Goal: Task Accomplishment & Management: Manage account settings

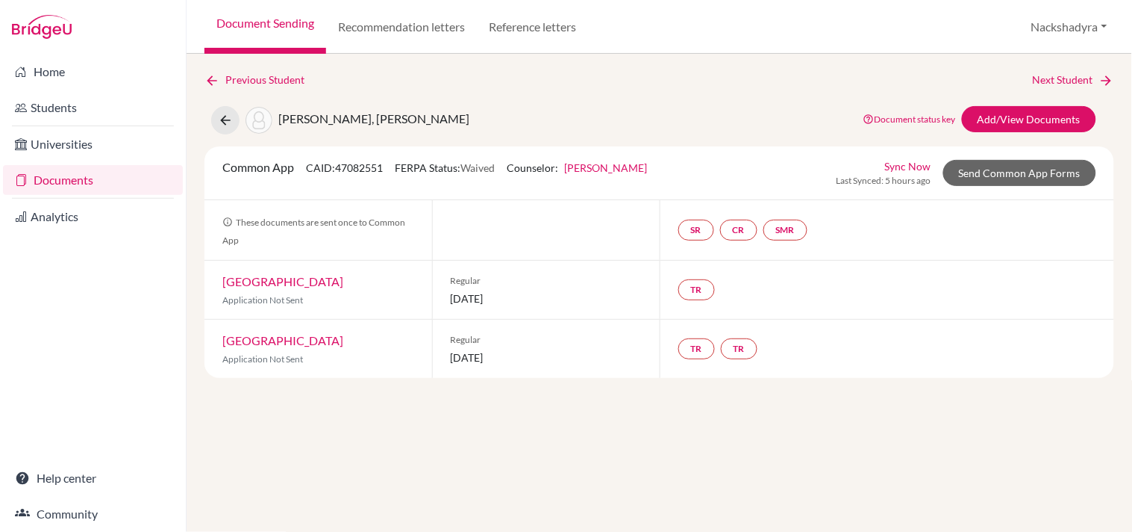
click at [273, 30] on link "Document Sending" at bounding box center [266, 27] width 122 height 54
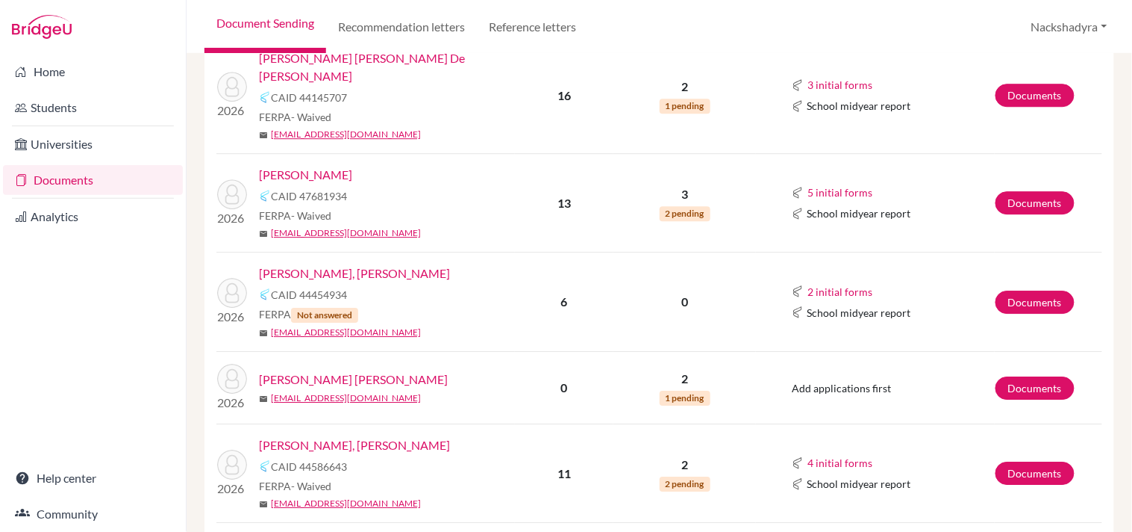
scroll to position [1703, 0]
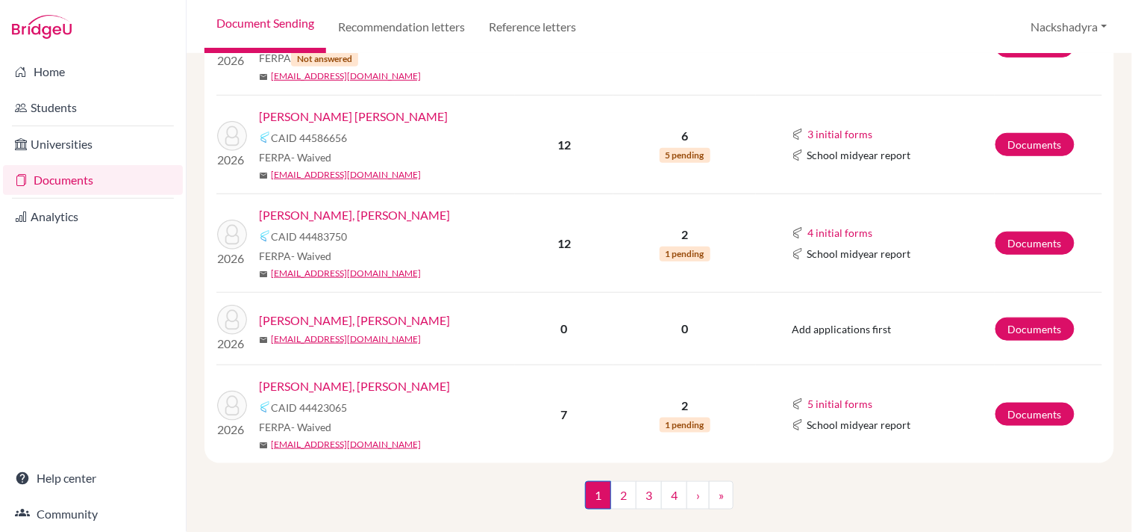
click at [334, 377] on link "Delgado Cardenal, Gabriel Alejandro" at bounding box center [354, 386] width 191 height 18
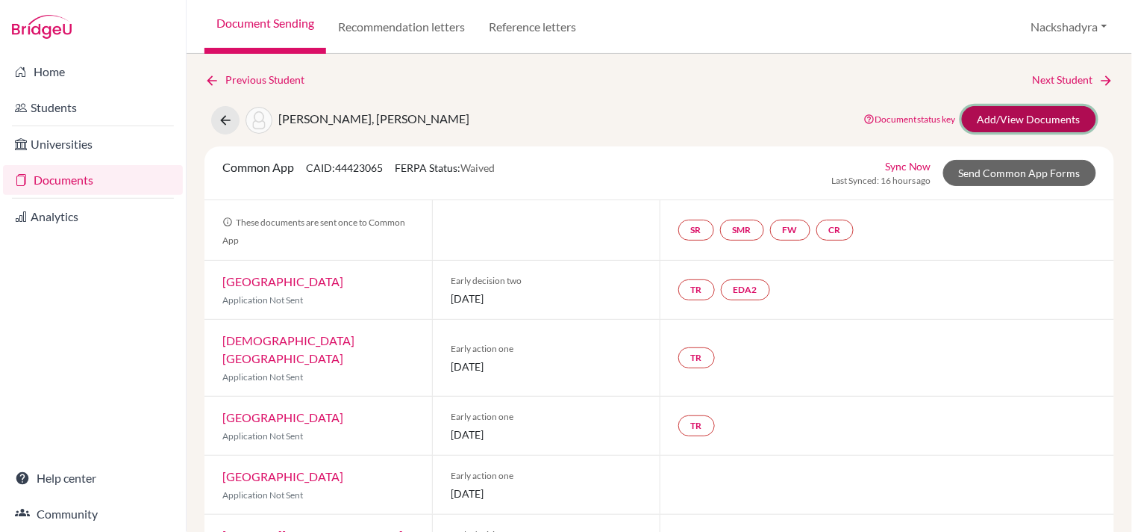
click at [983, 120] on link "Add/View Documents" at bounding box center [1029, 119] width 134 height 26
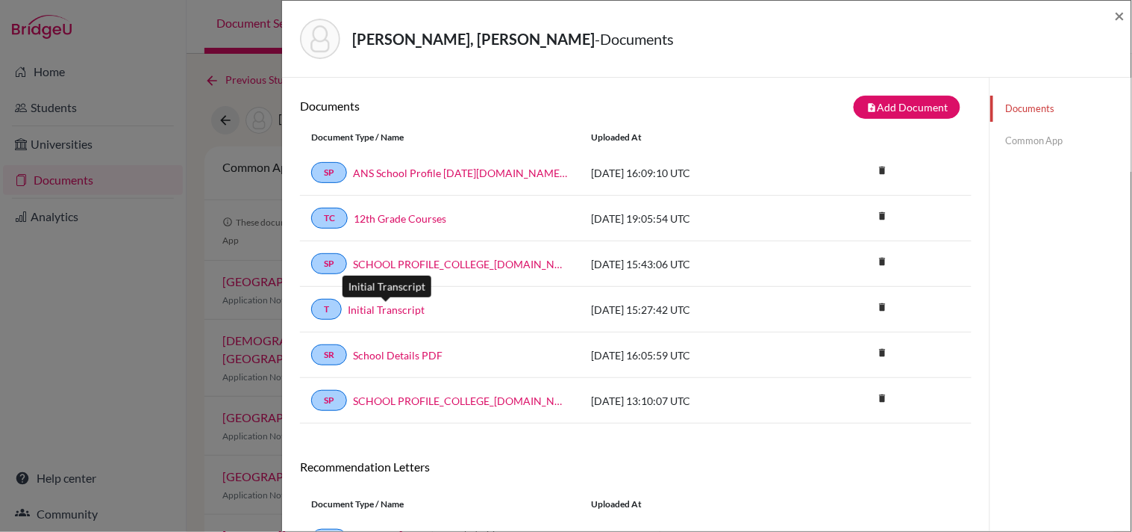
click at [393, 316] on link "Initial Transcript" at bounding box center [386, 310] width 77 height 16
click at [1115, 16] on span "×" at bounding box center [1120, 15] width 10 height 22
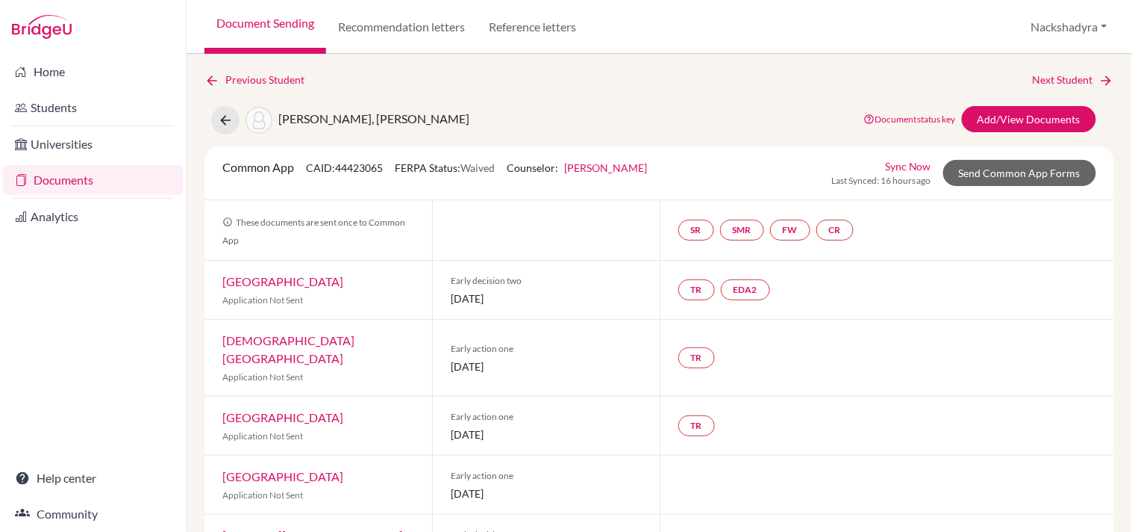
click at [303, 11] on link "Document Sending" at bounding box center [266, 27] width 122 height 54
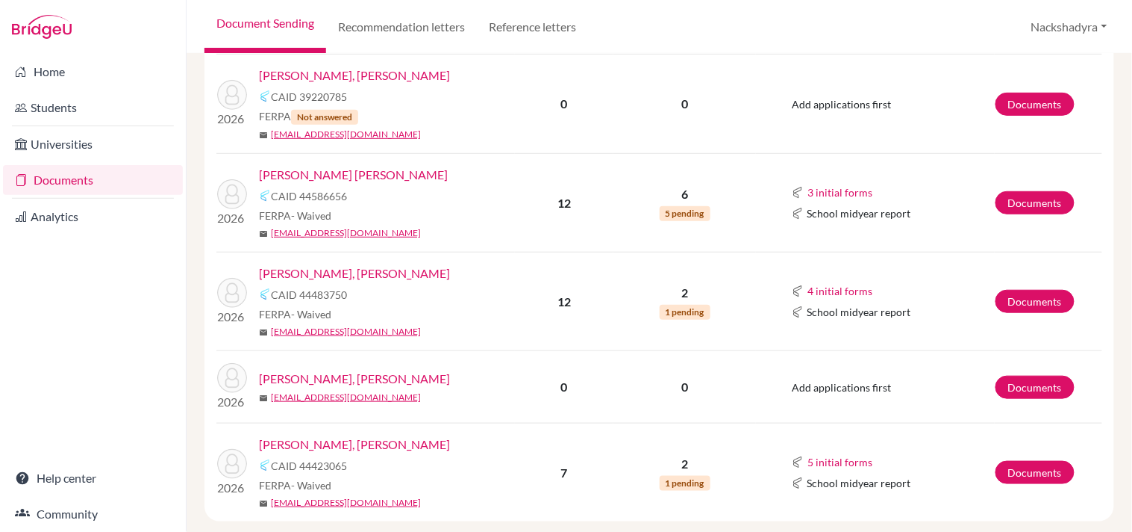
scroll to position [1703, 0]
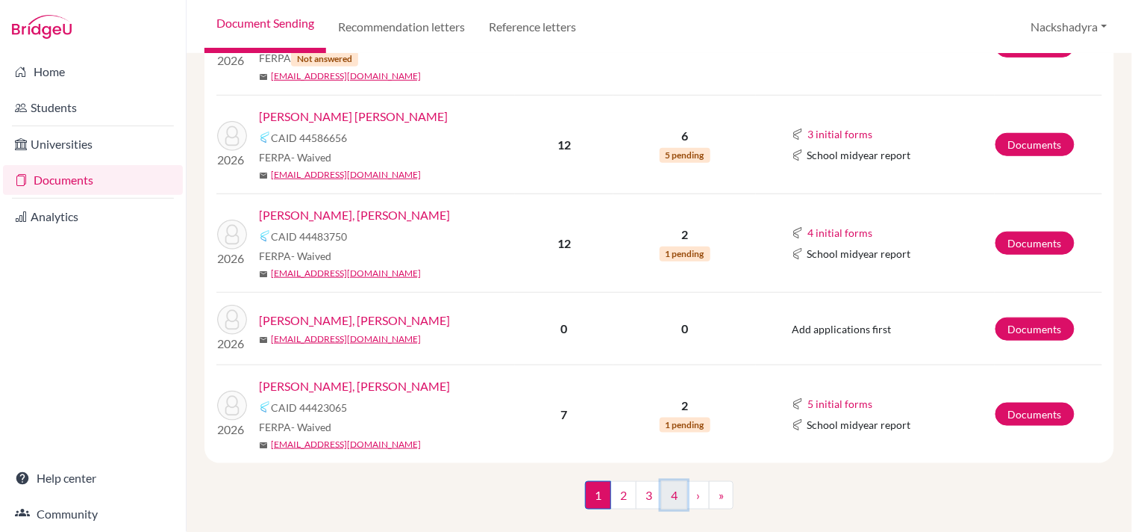
click at [662, 481] on link "4" at bounding box center [674, 495] width 26 height 28
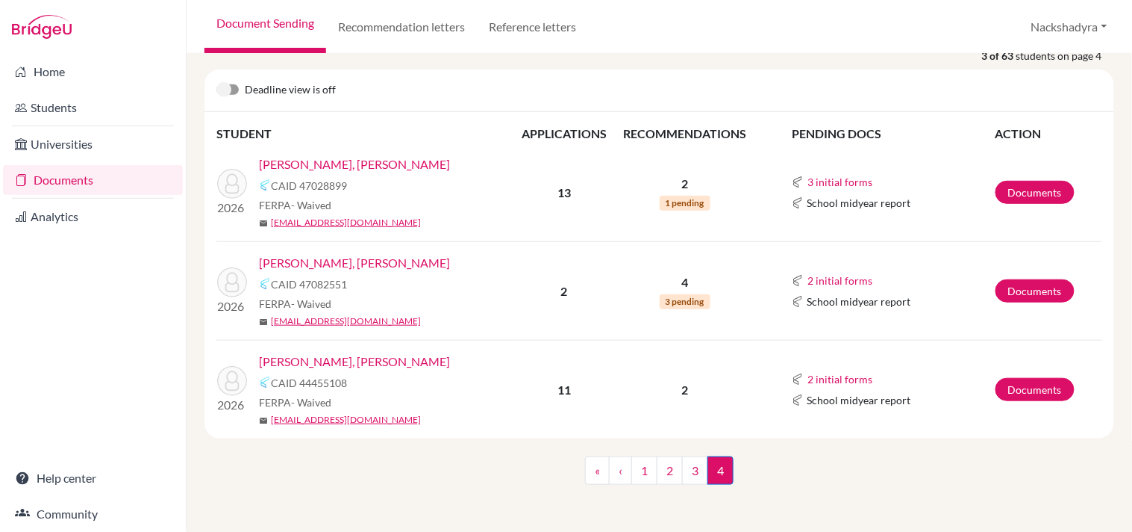
scroll to position [184, 0]
click at [685, 479] on link "3" at bounding box center [695, 469] width 26 height 28
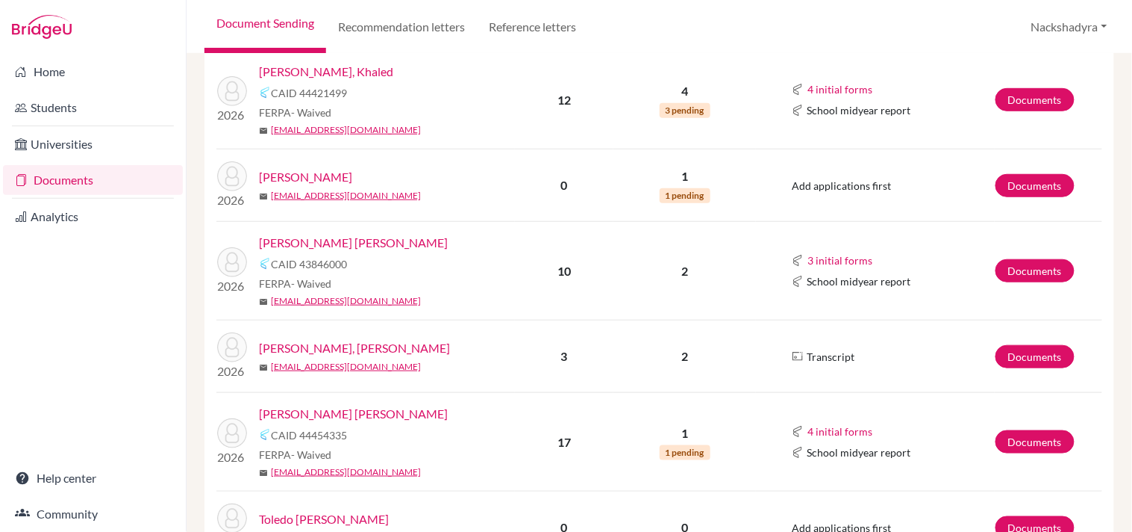
scroll to position [1755, 0]
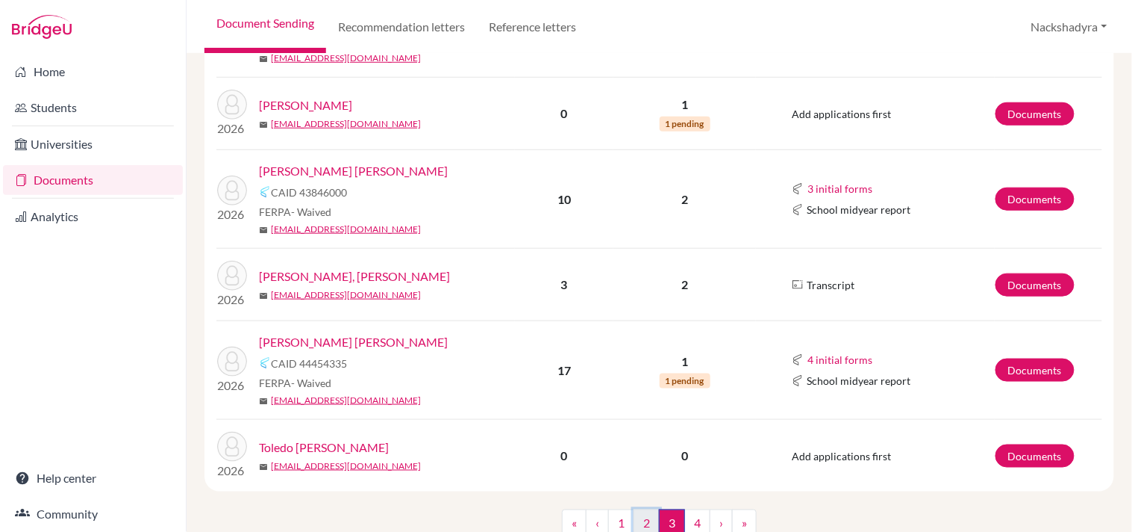
click at [645, 509] on link "2" at bounding box center [647, 523] width 26 height 28
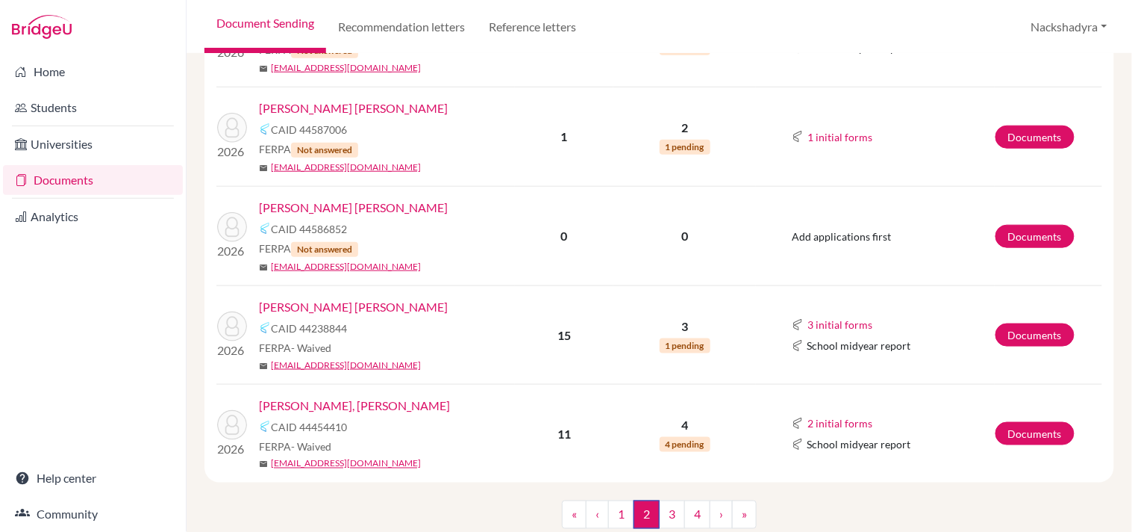
scroll to position [1781, 0]
click at [364, 396] on link "Ortiz Stoessel, Sebastian Jose" at bounding box center [354, 405] width 191 height 18
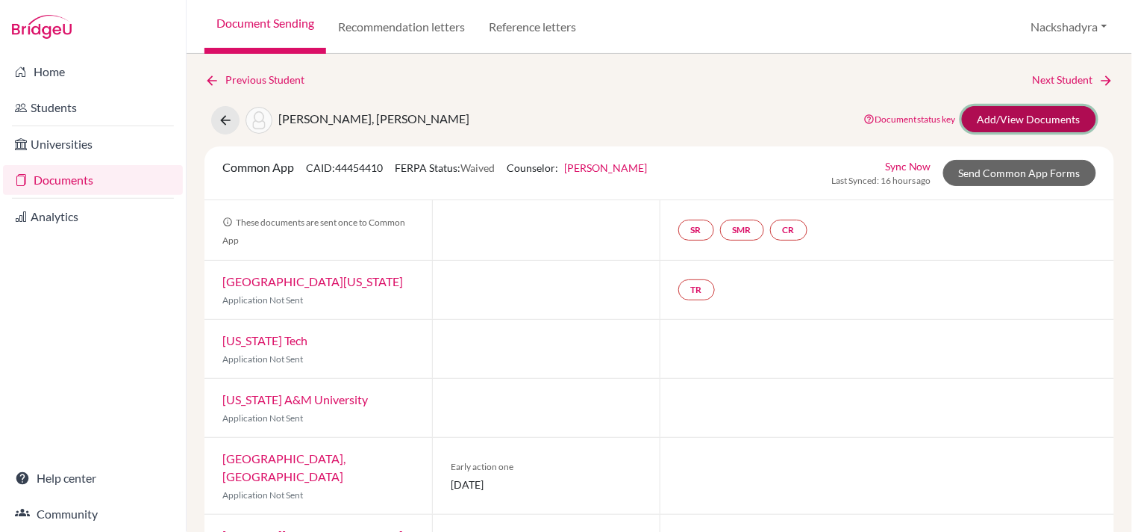
click at [972, 121] on link "Add/View Documents" at bounding box center [1029, 119] width 134 height 26
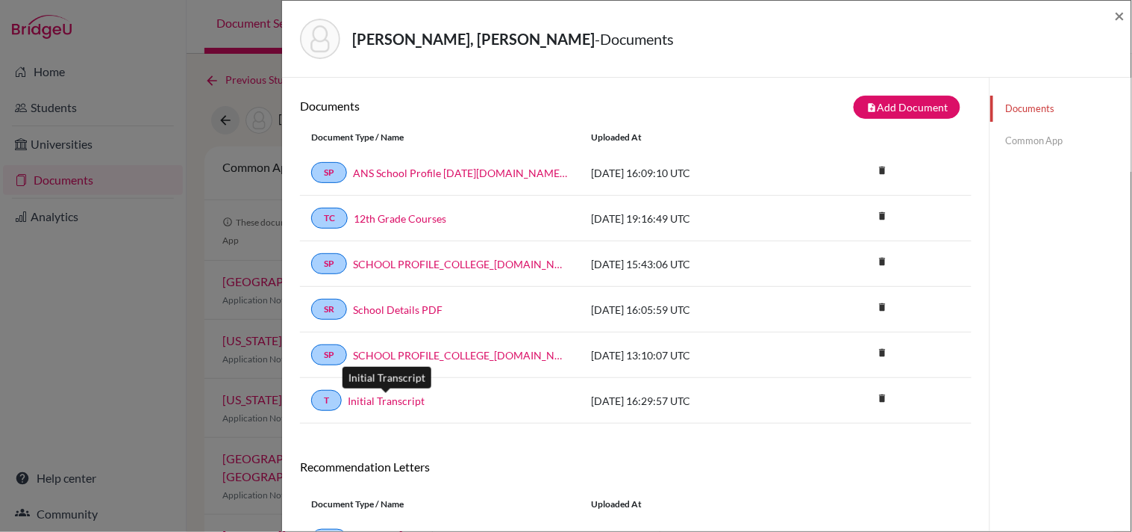
click at [384, 399] on link "Initial Transcript" at bounding box center [386, 401] width 77 height 16
click at [1122, 9] on span "×" at bounding box center [1120, 15] width 10 height 22
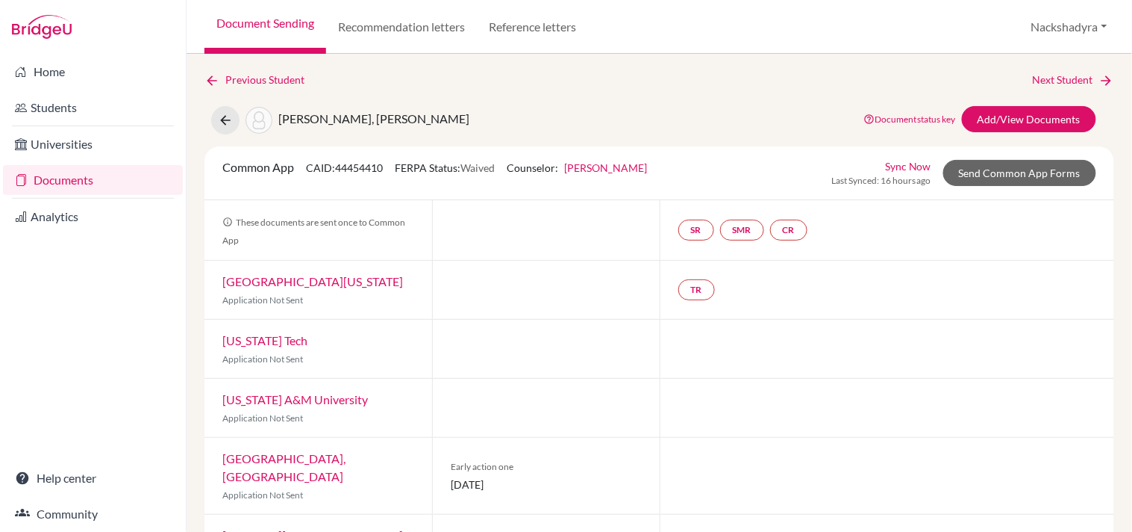
click at [288, 21] on link "Document Sending" at bounding box center [266, 27] width 122 height 54
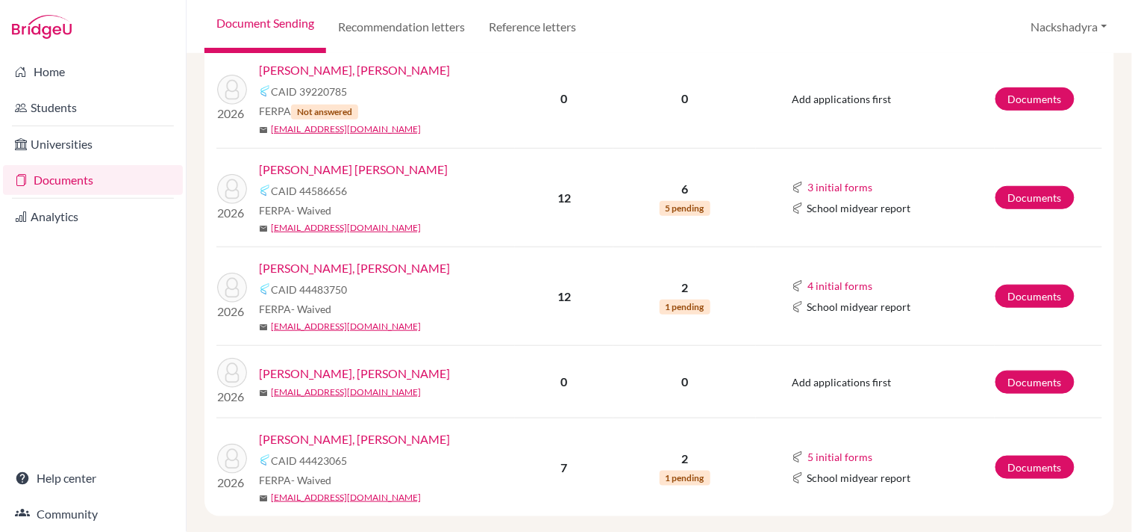
scroll to position [1659, 0]
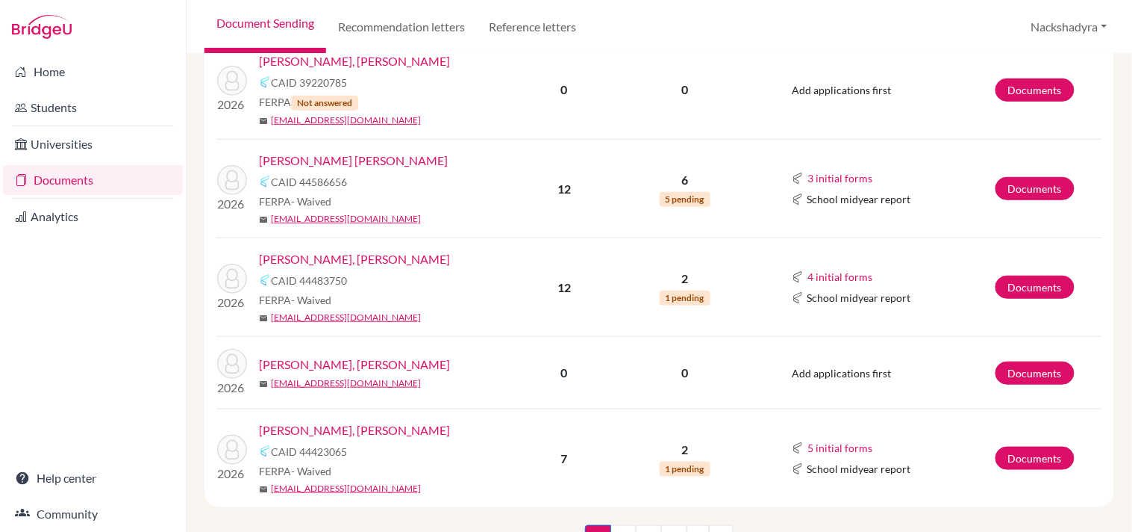
click at [389, 250] on link "[PERSON_NAME], [PERSON_NAME]" at bounding box center [354, 259] width 191 height 18
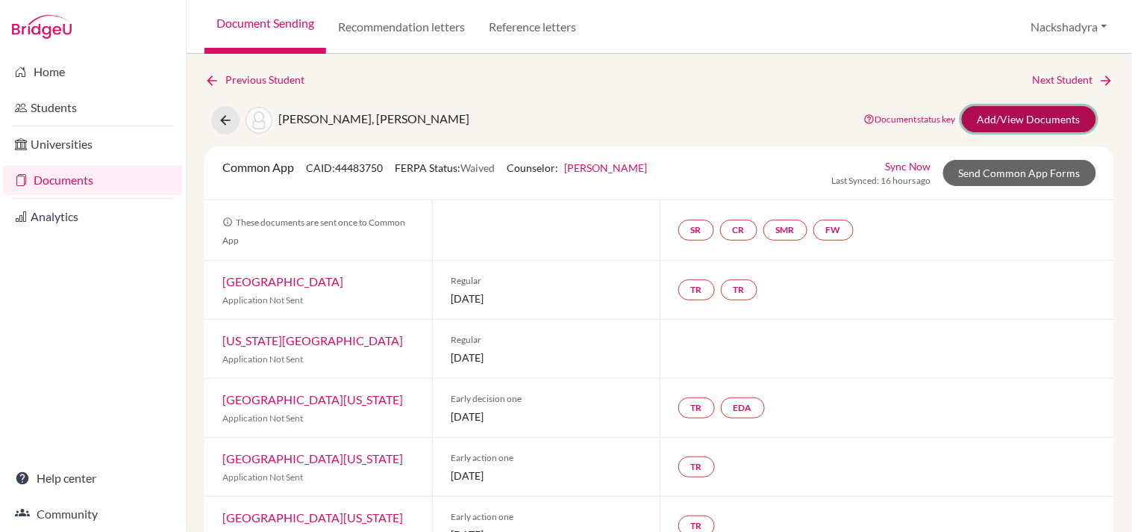
click at [988, 122] on link "Add/View Documents" at bounding box center [1029, 119] width 134 height 26
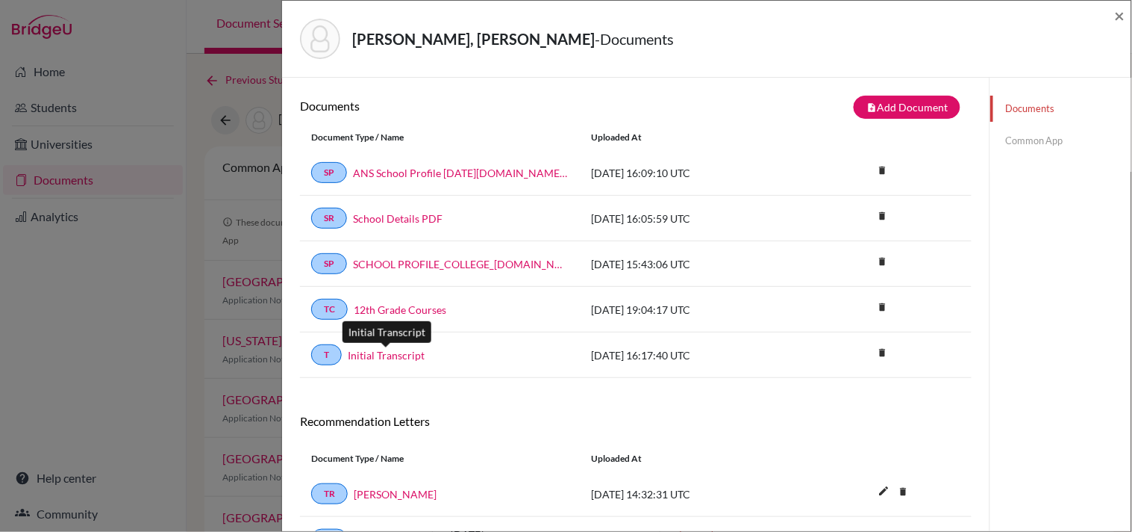
click at [381, 355] on link "Initial Transcript" at bounding box center [386, 355] width 77 height 16
click at [1117, 16] on span "×" at bounding box center [1120, 15] width 10 height 22
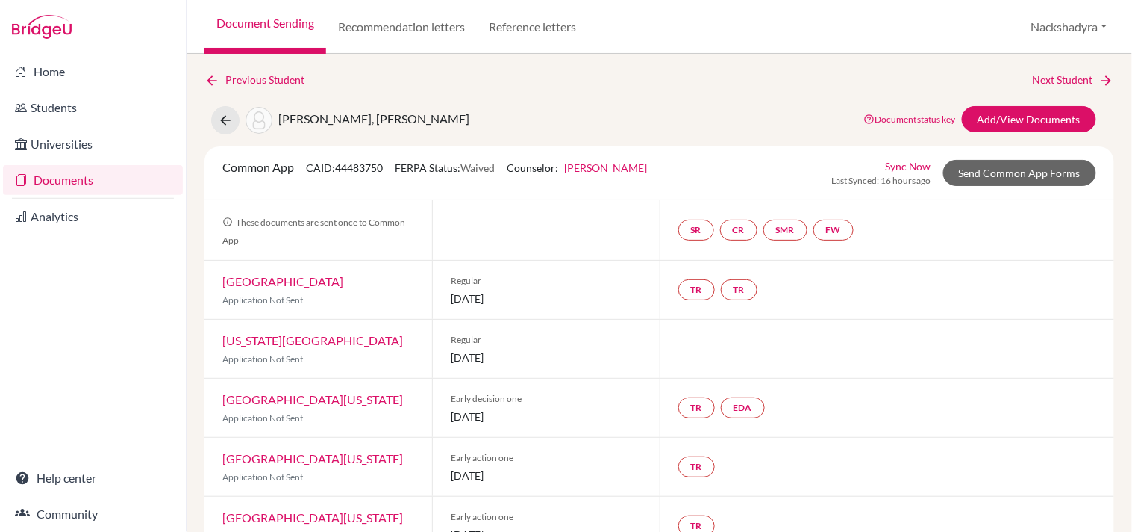
click at [307, 36] on link "Document Sending" at bounding box center [266, 27] width 122 height 54
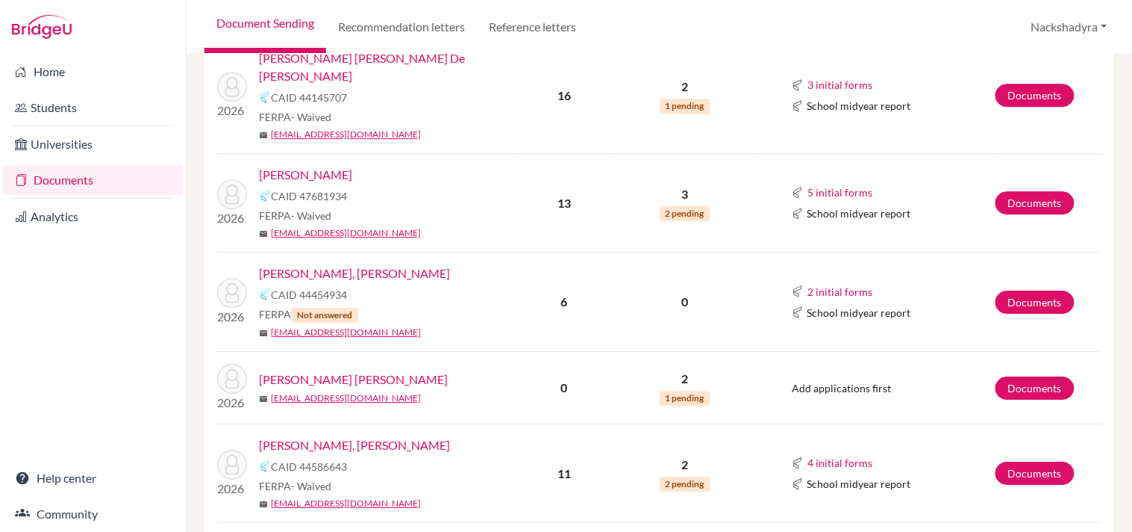
scroll to position [1244, 0]
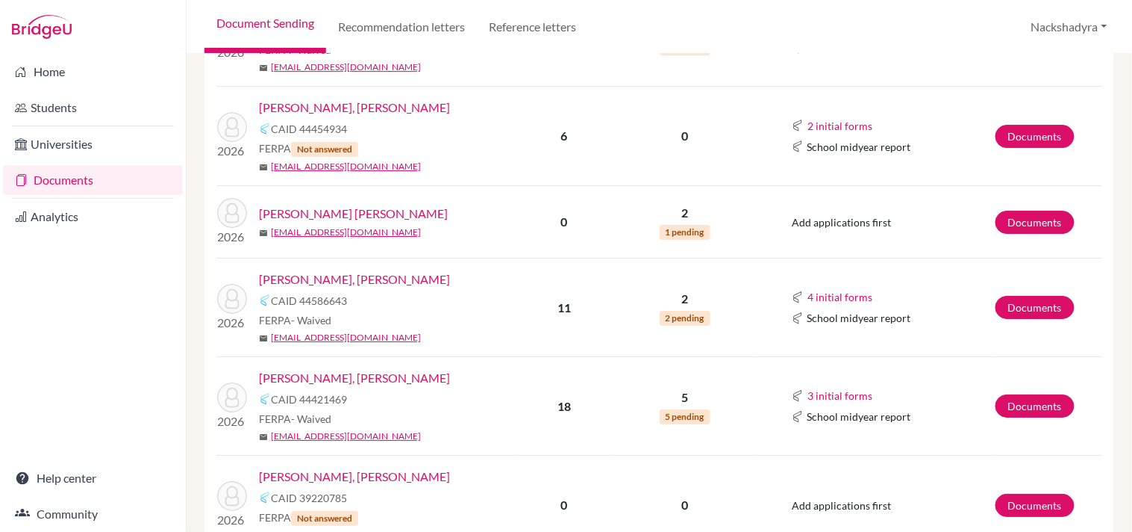
click at [334, 270] on link "[PERSON_NAME], [PERSON_NAME]" at bounding box center [354, 279] width 191 height 18
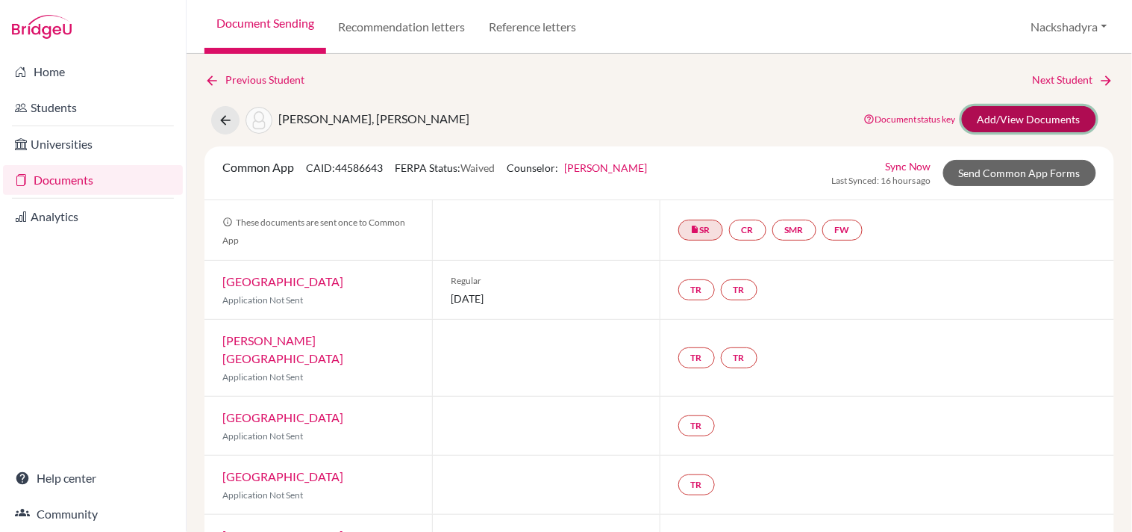
click at [1025, 106] on link "Add/View Documents" at bounding box center [1029, 119] width 134 height 26
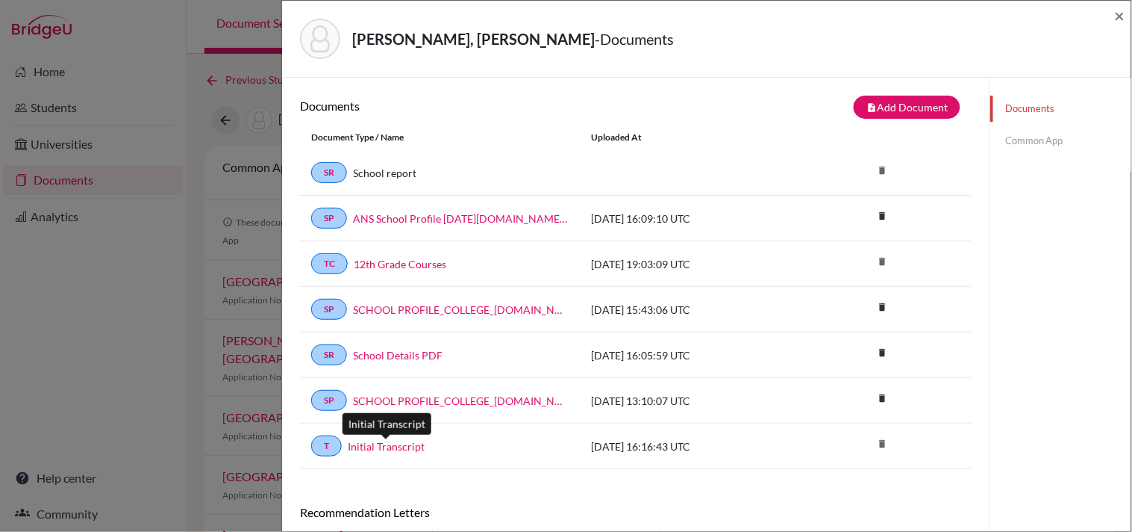
click at [391, 443] on link "Initial Transcript" at bounding box center [386, 446] width 77 height 16
click at [363, 437] on div "T Initial Transcript" at bounding box center [440, 445] width 258 height 21
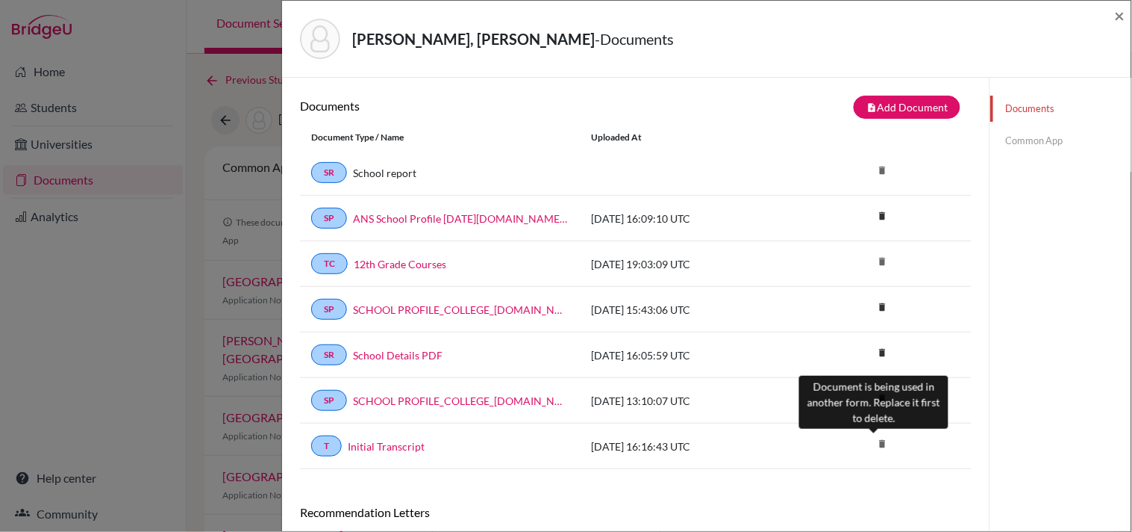
click at [875, 443] on icon "delete" at bounding box center [882, 443] width 22 height 22
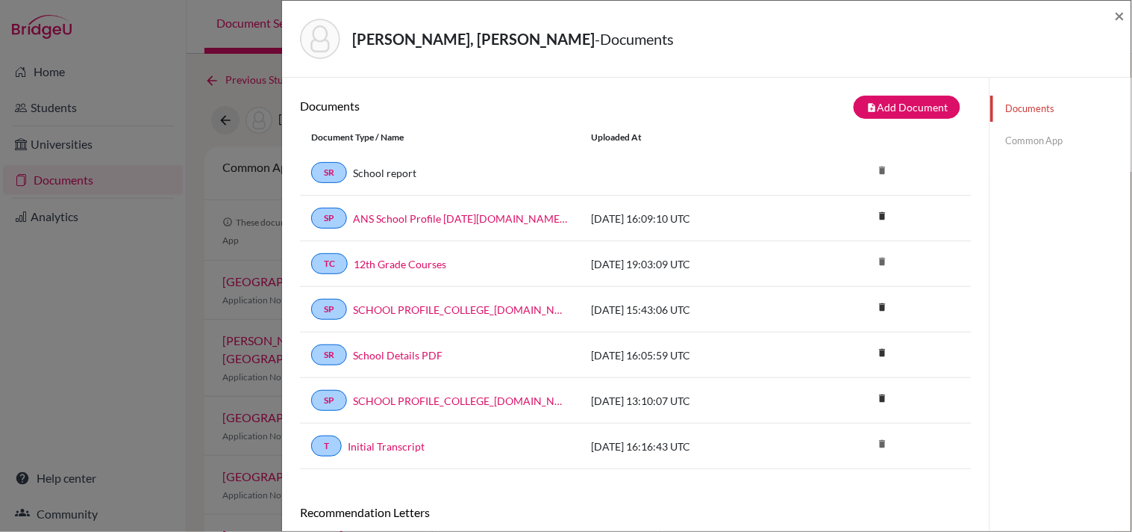
click at [800, 125] on div "Document Type / Name Uploaded at" at bounding box center [636, 137] width 672 height 25
click at [891, 99] on button "note_add Add Document" at bounding box center [907, 107] width 107 height 23
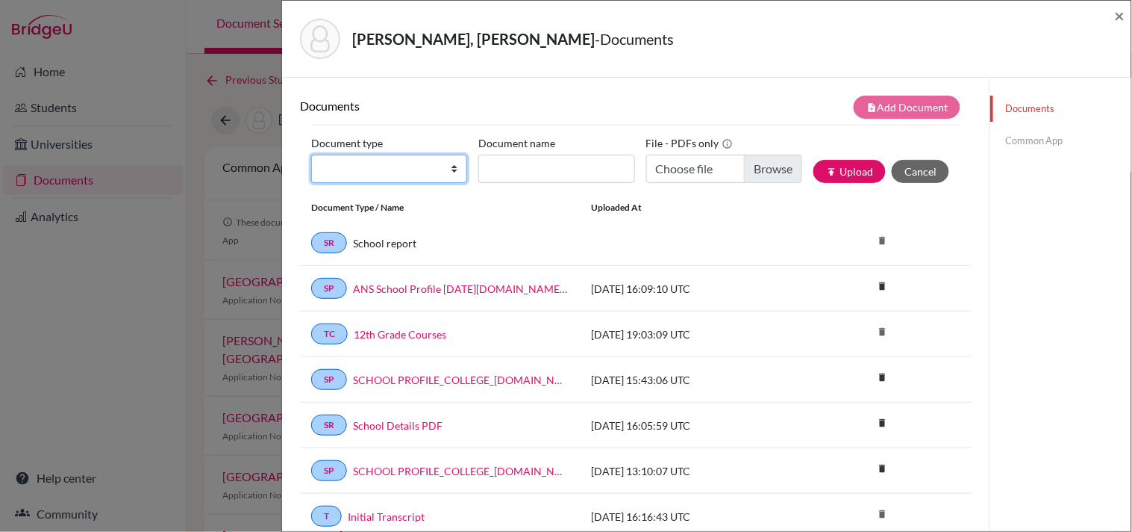
click at [361, 161] on select "Change explanation for Common App reports Counselor recommendation Internationa…" at bounding box center [389, 169] width 156 height 28
select select "2"
click at [311, 155] on select "Change explanation for Common App reports Counselor recommendation Internationa…" at bounding box center [389, 169] width 156 height 28
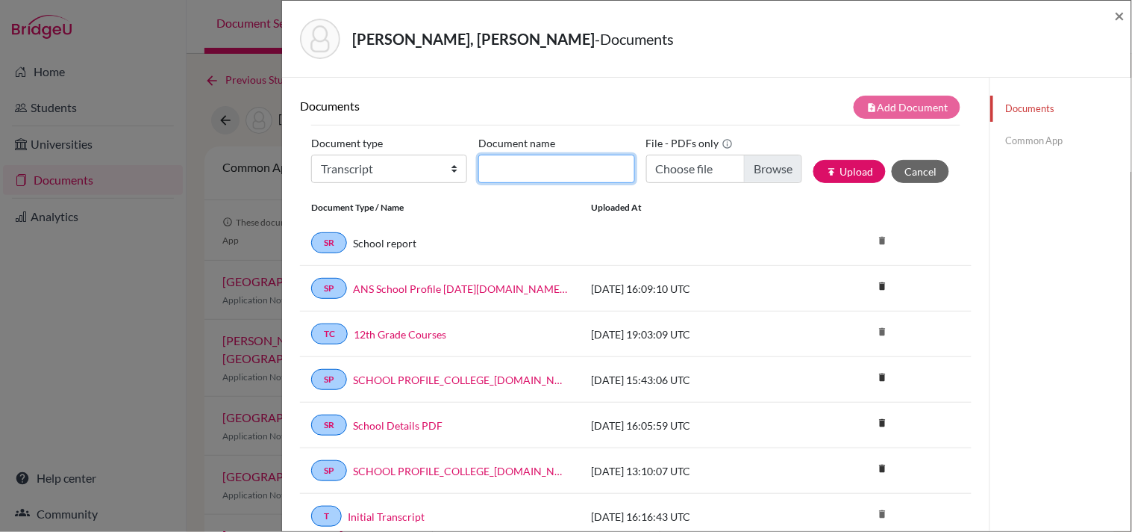
click at [553, 158] on input "Document name" at bounding box center [557, 169] width 156 height 28
type input "Initial Transcript Updated"
type input "C:\fakepath\Castro, Celso - Initial Transcript.pdf"
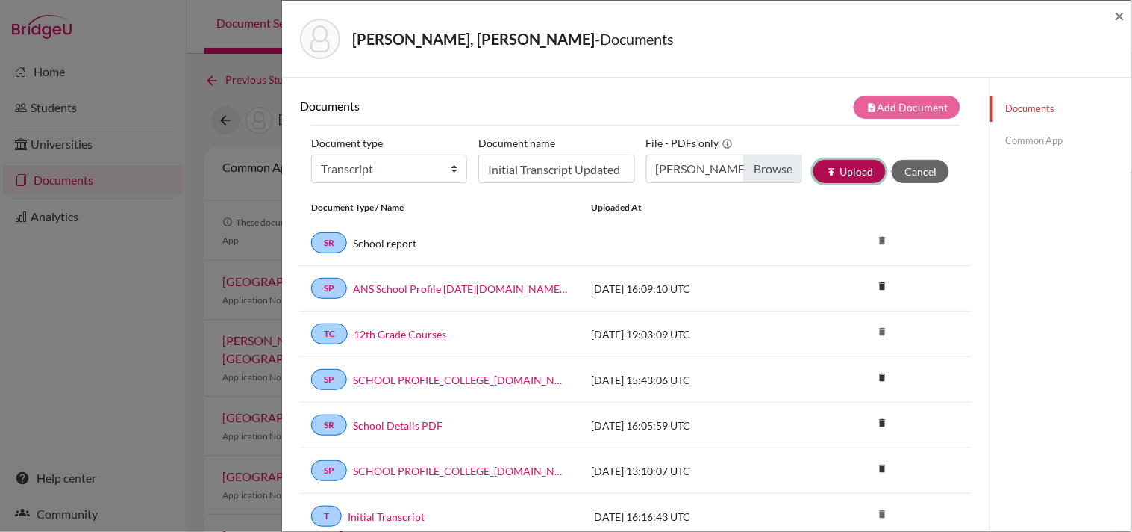
click at [835, 181] on button "publish Upload" at bounding box center [850, 171] width 72 height 23
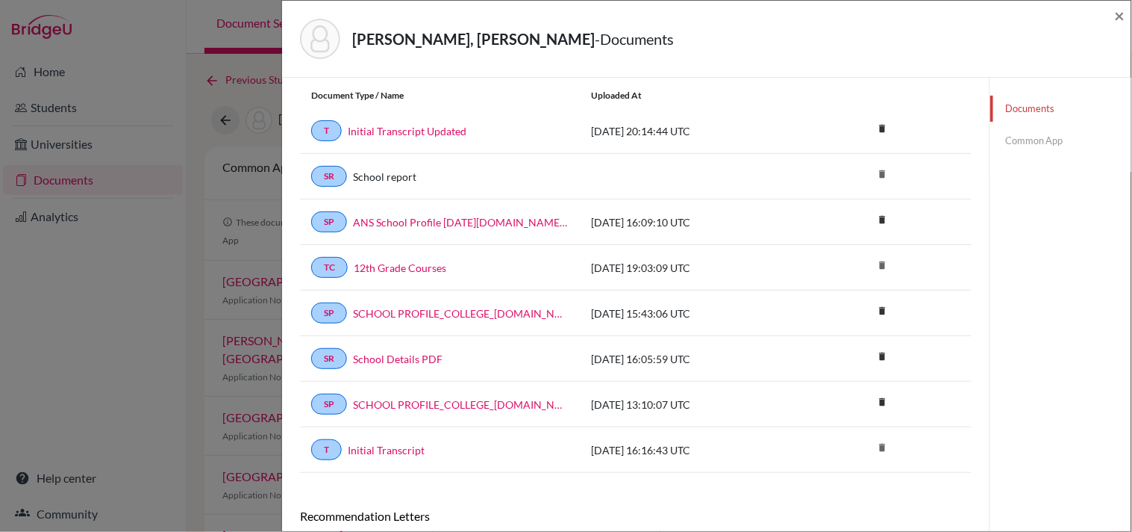
scroll to position [83, 0]
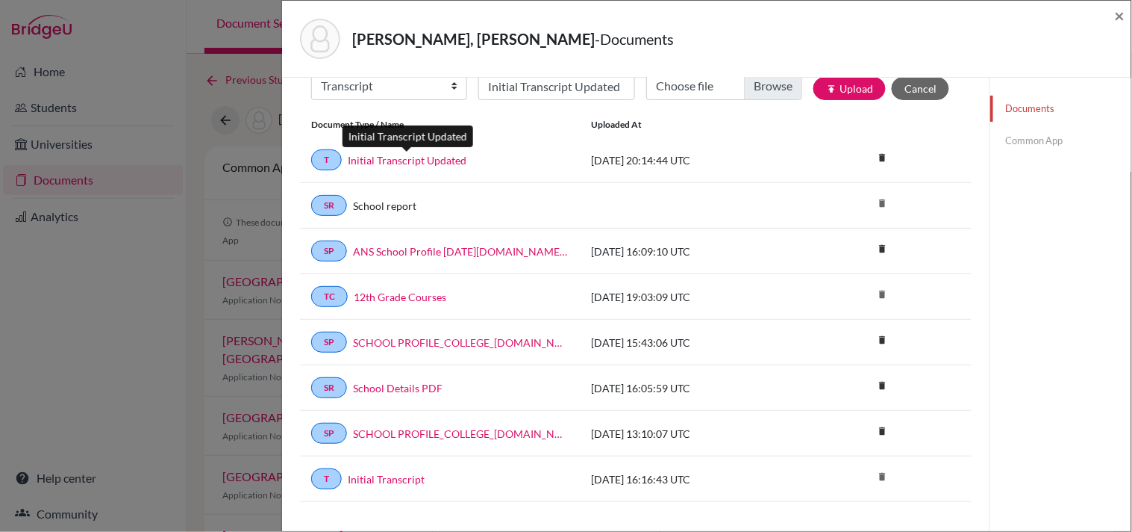
click at [434, 162] on link "Initial Transcript Updated" at bounding box center [407, 160] width 119 height 16
click at [1121, 17] on span "×" at bounding box center [1120, 15] width 10 height 22
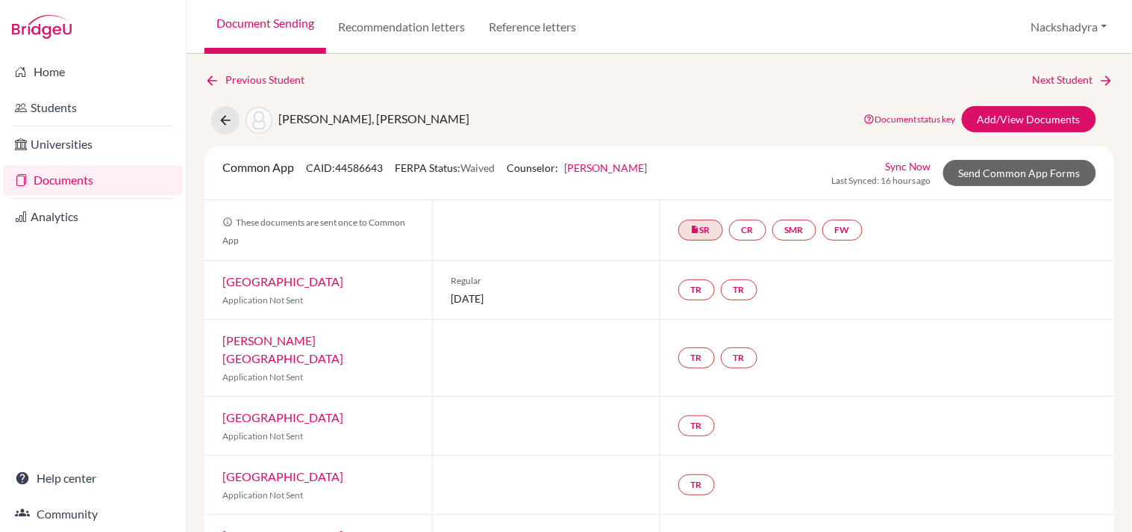
click at [288, 28] on link "Document Sending" at bounding box center [266, 27] width 122 height 54
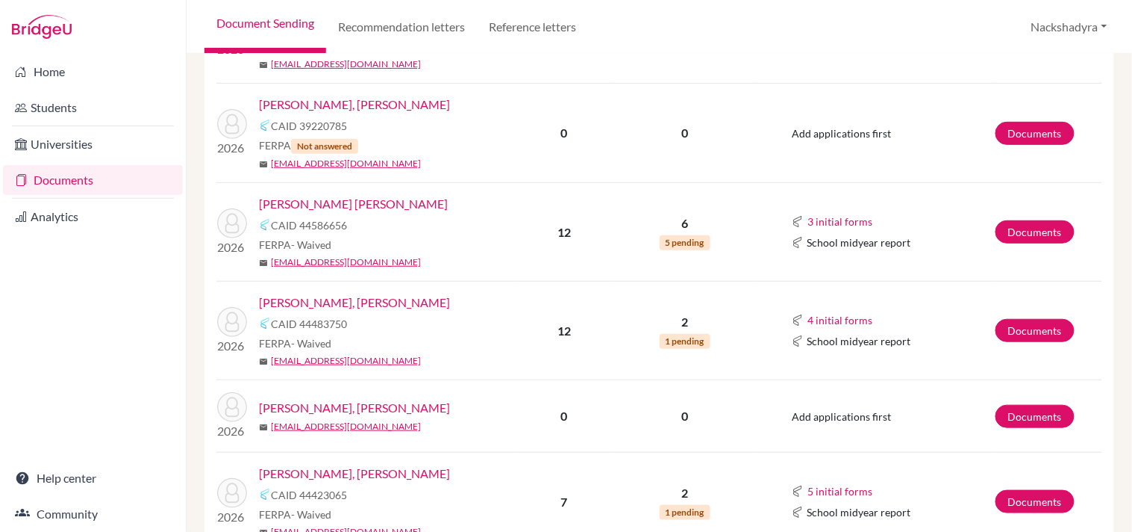
scroll to position [1659, 0]
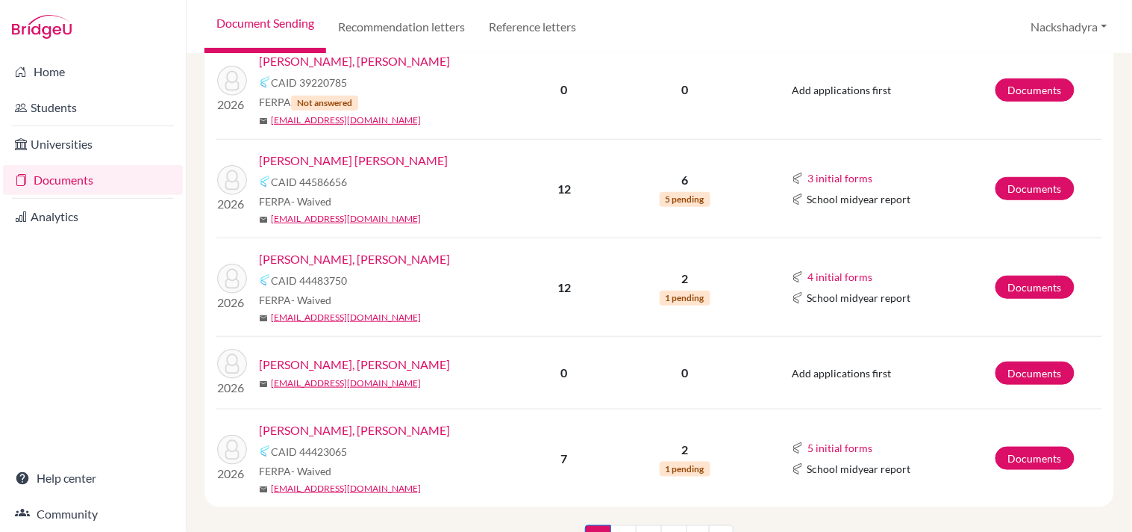
click at [393, 250] on link "[PERSON_NAME], [PERSON_NAME]" at bounding box center [354, 259] width 191 height 18
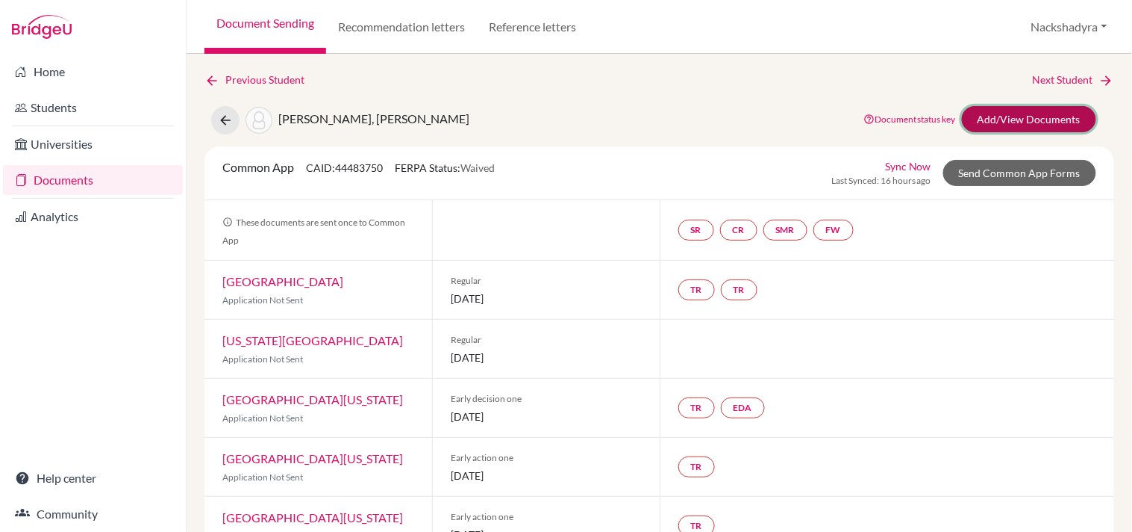
click at [1002, 128] on link "Add/View Documents" at bounding box center [1029, 119] width 134 height 26
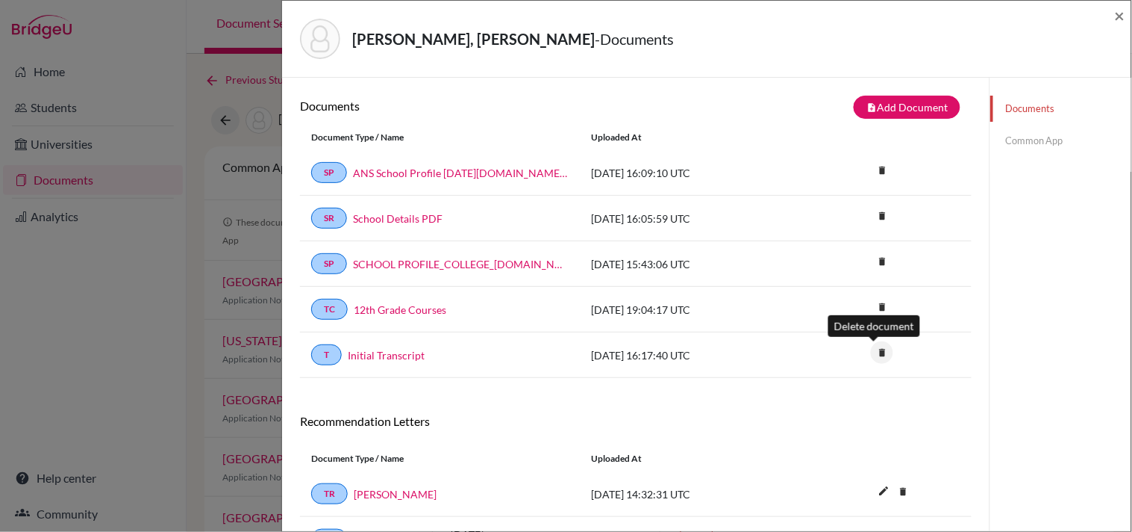
click at [871, 352] on icon "delete" at bounding box center [882, 352] width 22 height 22
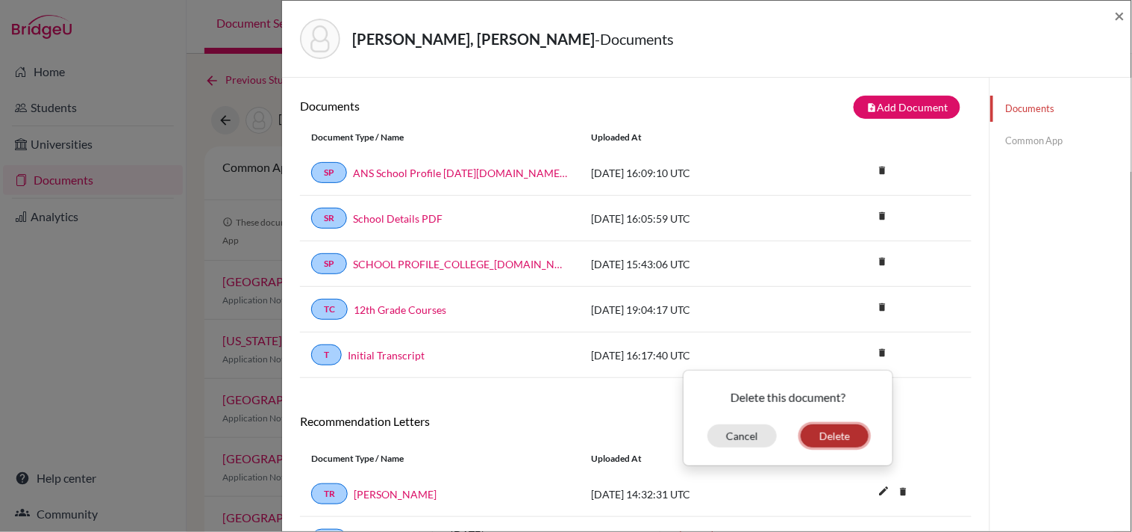
drag, startPoint x: 823, startPoint y: 429, endPoint x: 824, endPoint y: 419, distance: 9.7
click at [823, 429] on button "Delete" at bounding box center [835, 435] width 68 height 23
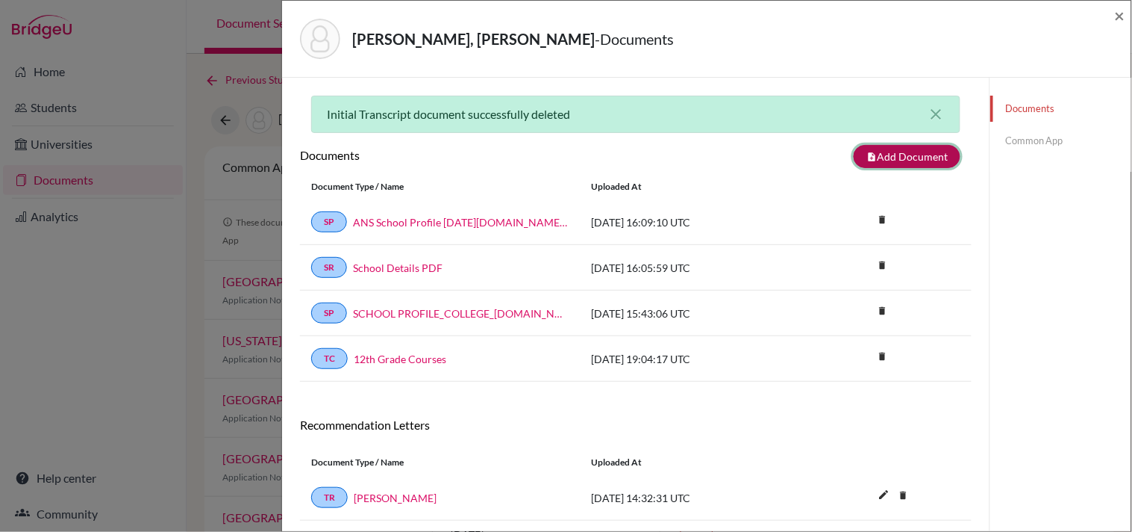
click at [888, 155] on button "note_add Add Document" at bounding box center [907, 156] width 107 height 23
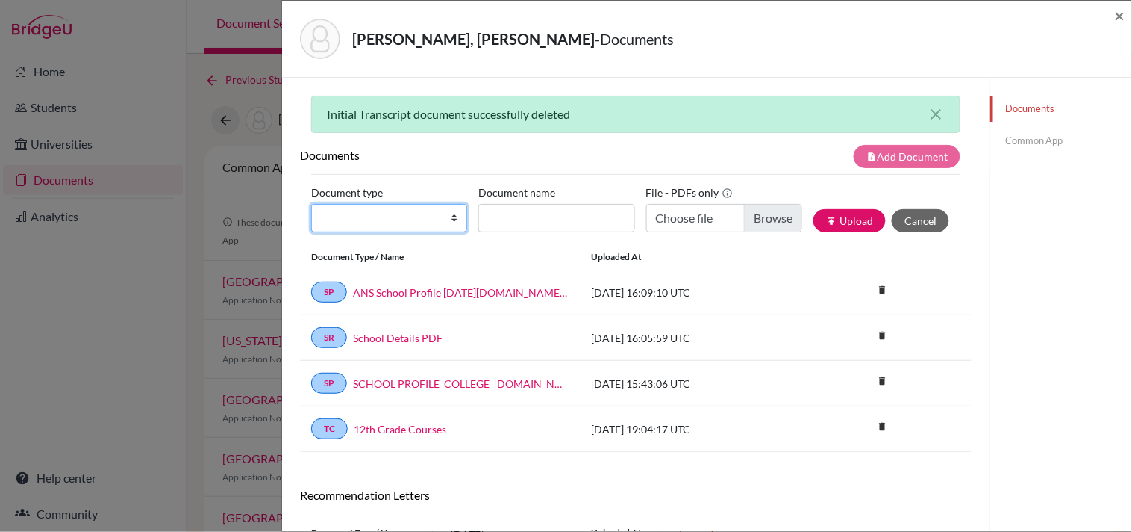
drag, startPoint x: 334, startPoint y: 222, endPoint x: 364, endPoint y: 229, distance: 30.6
click at [334, 222] on select "Change explanation for Common App reports Counselor recommendation Internationa…" at bounding box center [389, 218] width 156 height 28
select select "2"
click at [311, 204] on select "Change explanation for Common App reports Counselor recommendation Internationa…" at bounding box center [389, 218] width 156 height 28
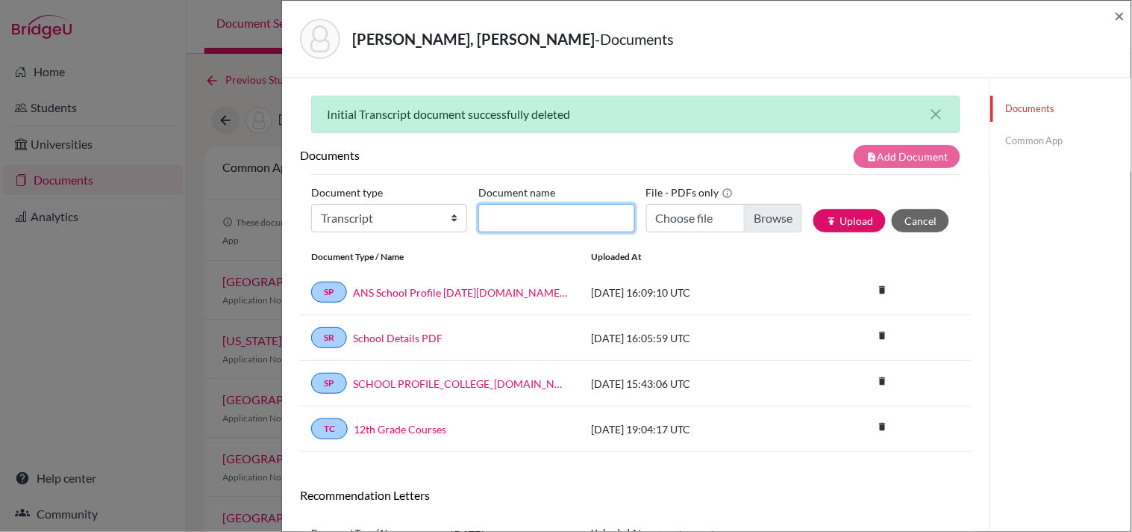
click at [573, 217] on input "Document name" at bounding box center [557, 218] width 156 height 28
type input "Initial Transcript"
type input "C:\fakepath\Daetz, Ethan - Initial Transcript.pdf"
click at [844, 218] on button "publish Upload" at bounding box center [850, 220] width 72 height 23
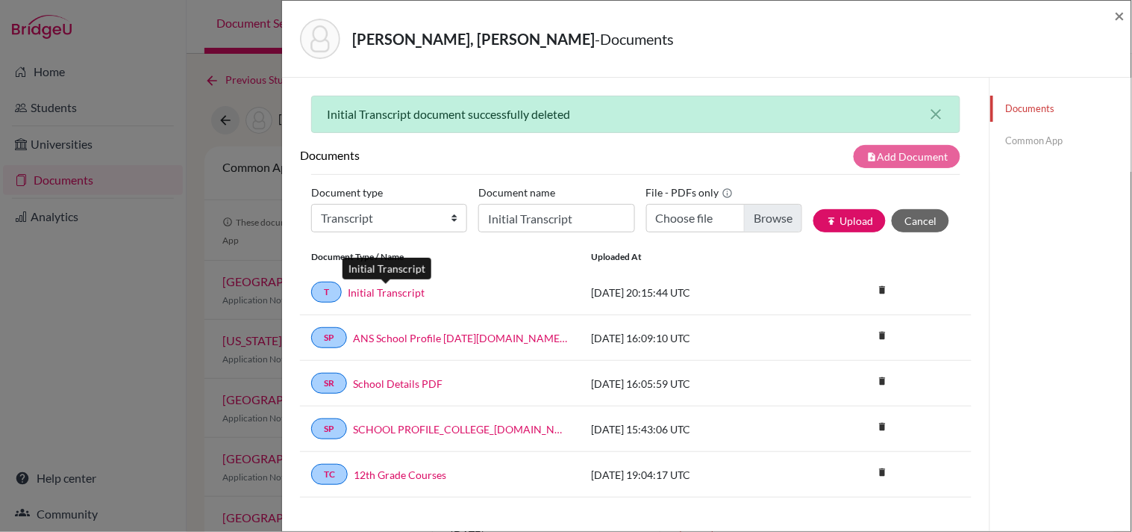
click at [411, 290] on link "Initial Transcript" at bounding box center [386, 292] width 77 height 16
click at [1124, 16] on span "×" at bounding box center [1120, 15] width 10 height 22
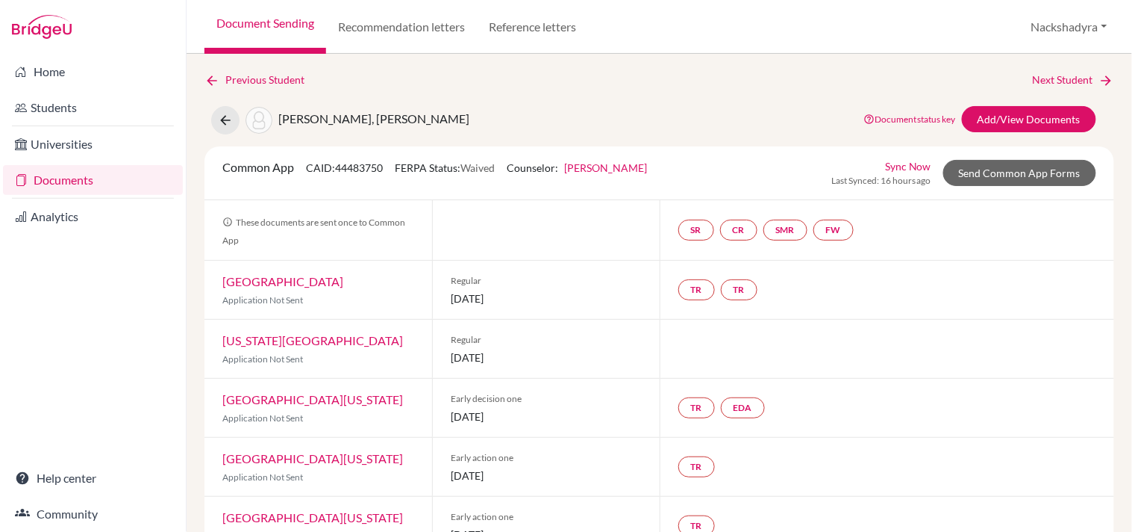
click at [282, 19] on link "Document Sending" at bounding box center [266, 27] width 122 height 54
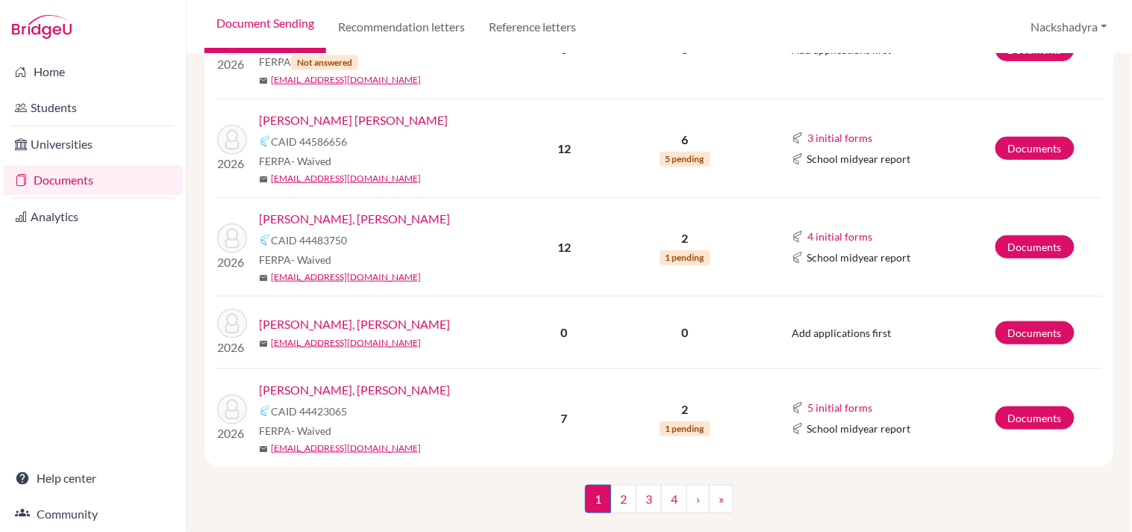
scroll to position [1703, 0]
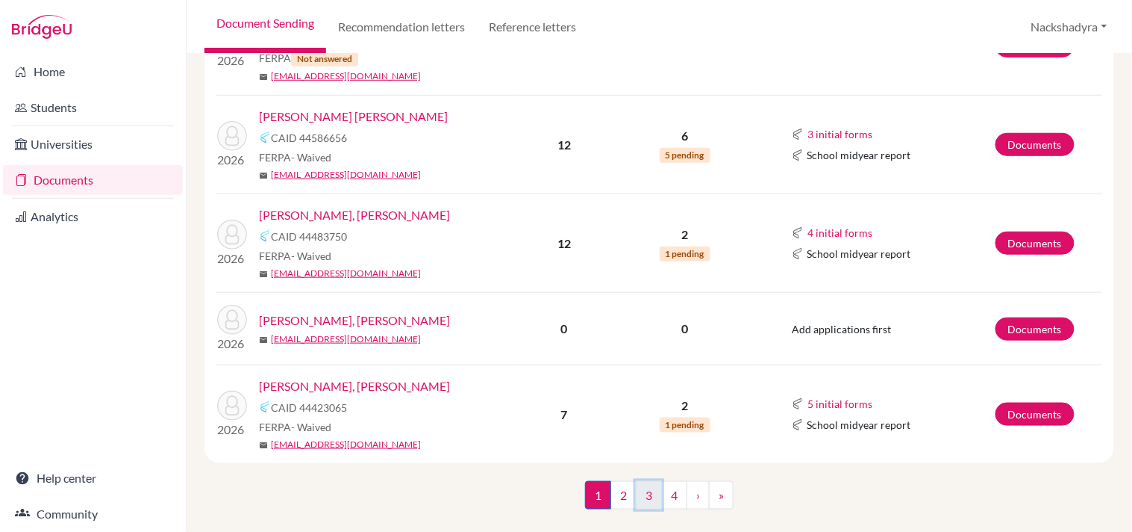
click at [646, 481] on link "3" at bounding box center [649, 495] width 26 height 28
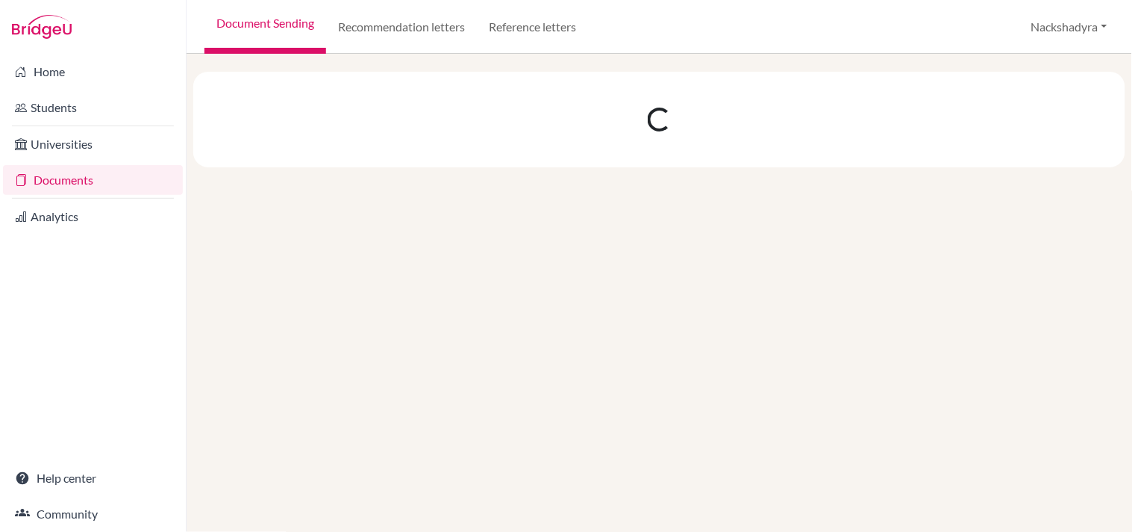
scroll to position [0, 0]
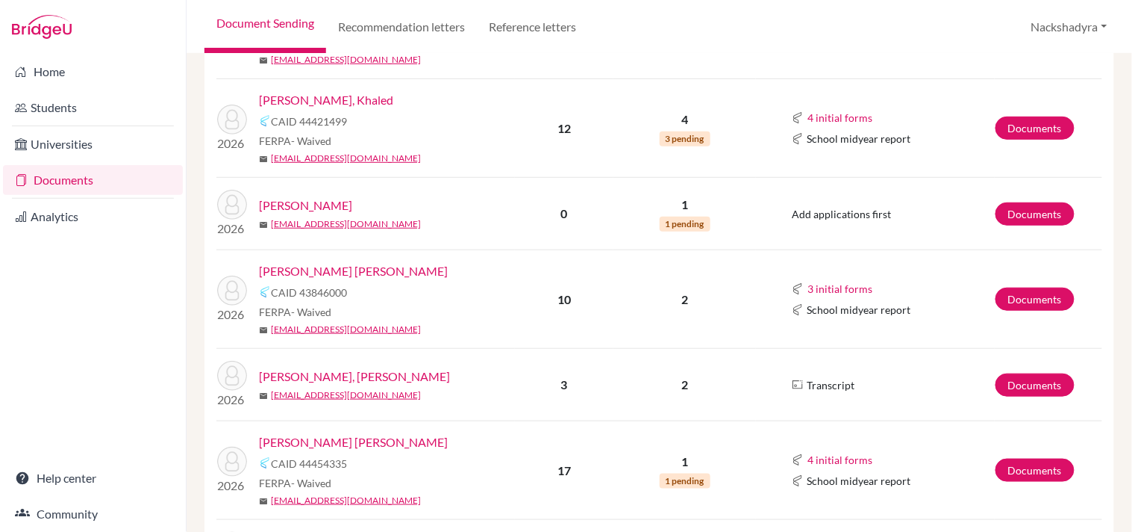
scroll to position [1755, 0]
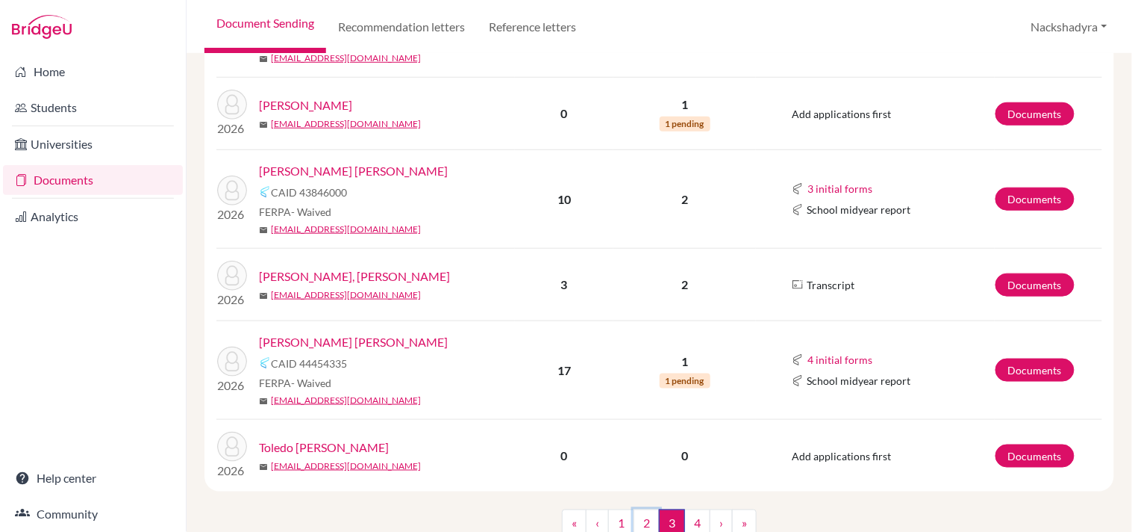
click at [643, 509] on link "2" at bounding box center [647, 523] width 26 height 28
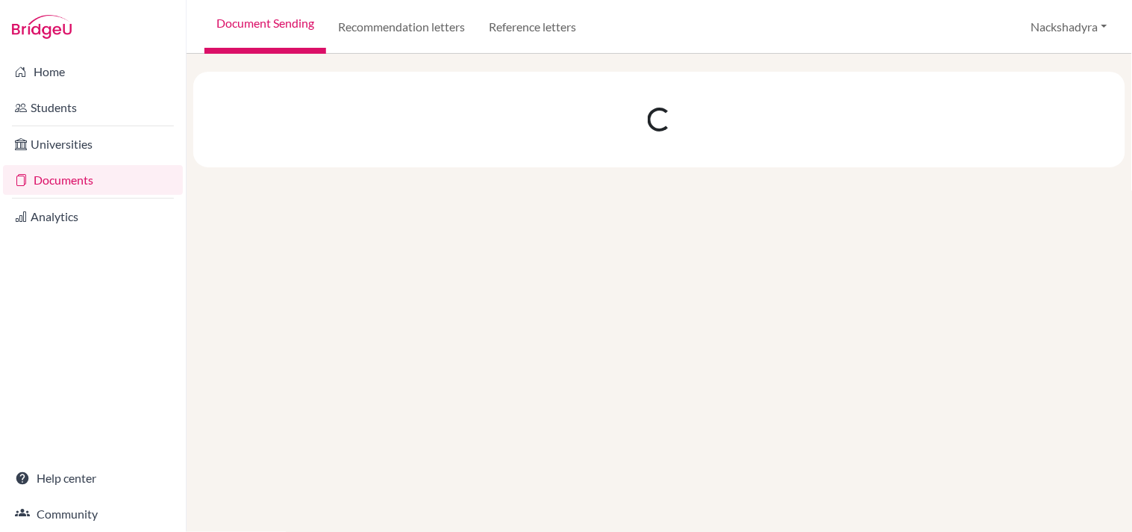
scroll to position [0, 0]
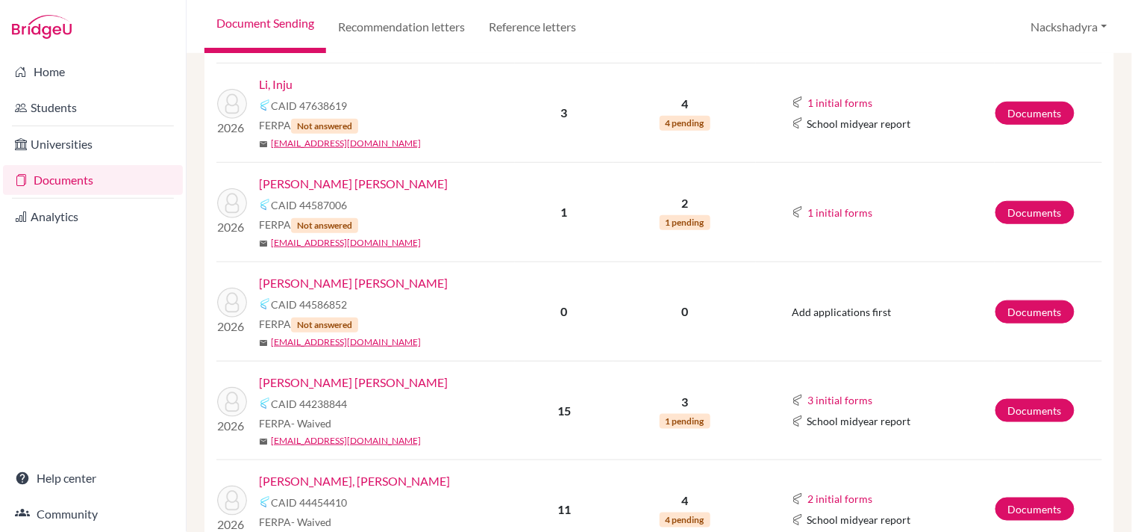
scroll to position [1781, 0]
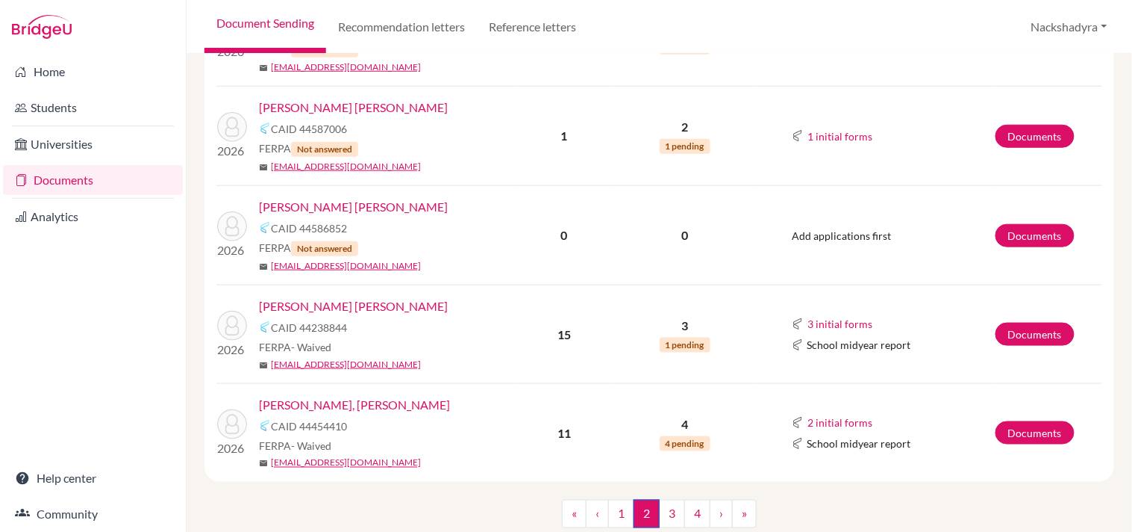
click at [393, 396] on link "Ortiz Stoessel, Sebastian Jose" at bounding box center [354, 405] width 191 height 18
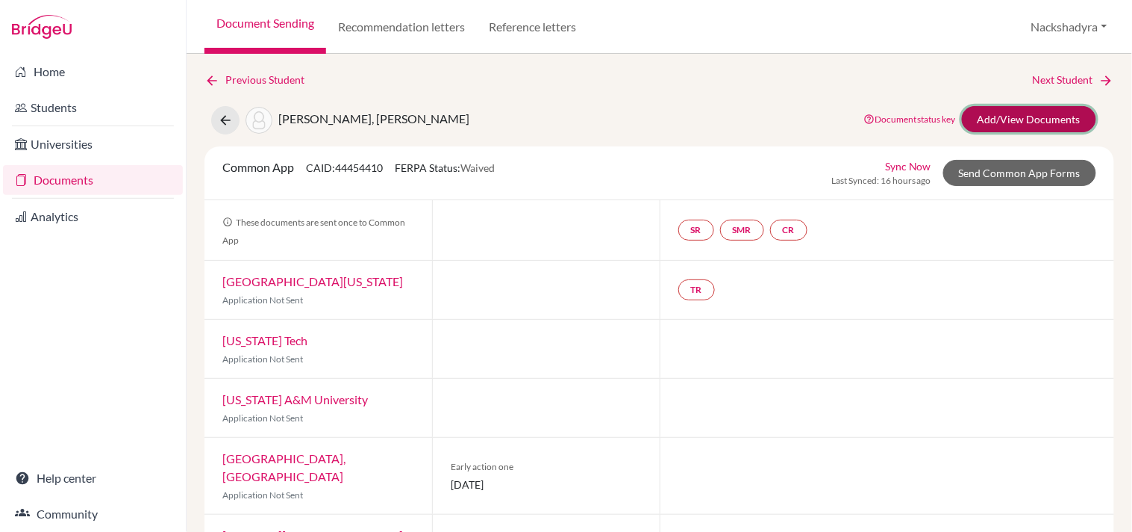
click at [982, 117] on link "Add/View Documents" at bounding box center [1029, 119] width 134 height 26
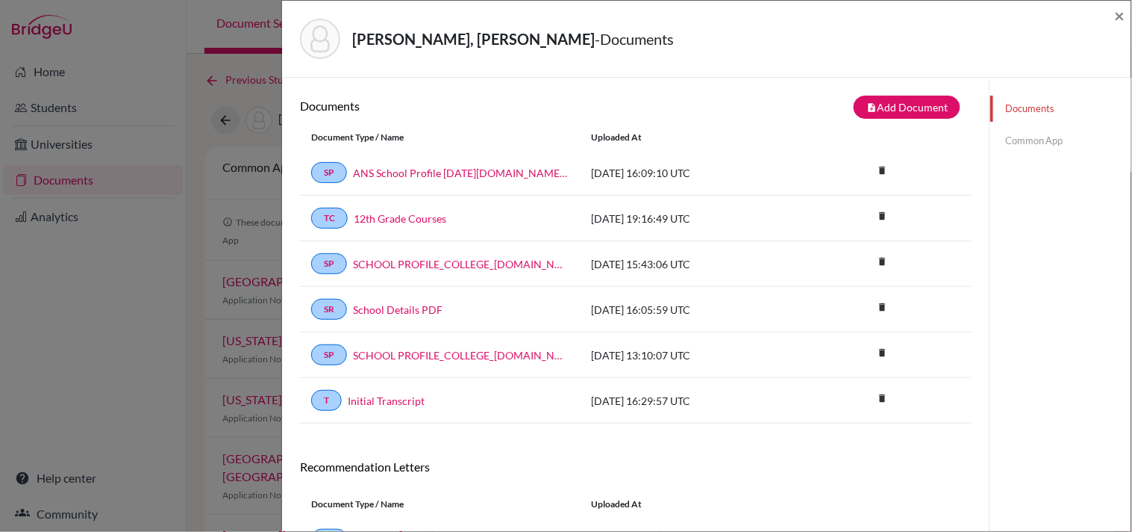
click at [789, 140] on div "Uploaded at" at bounding box center [692, 137] width 224 height 13
click at [872, 399] on icon "delete" at bounding box center [882, 398] width 22 height 22
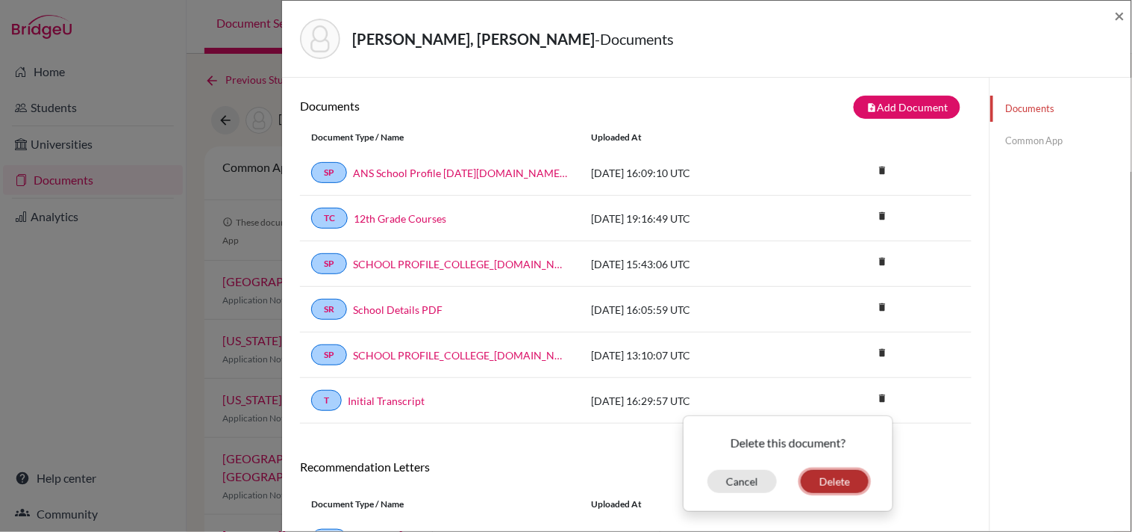
click at [820, 493] on button "Delete" at bounding box center [835, 481] width 68 height 23
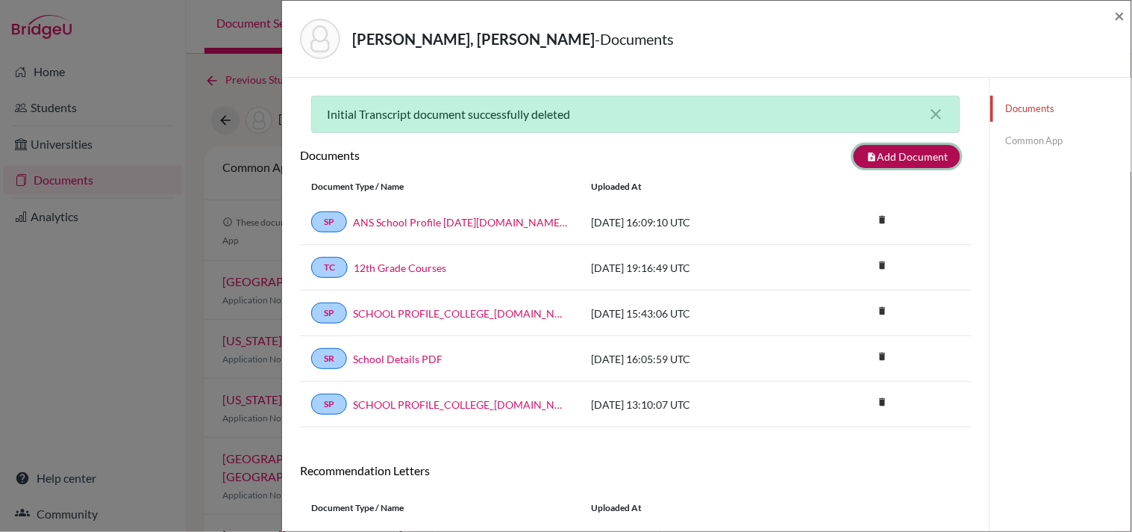
click at [885, 155] on button "note_add Add Document" at bounding box center [907, 156] width 107 height 23
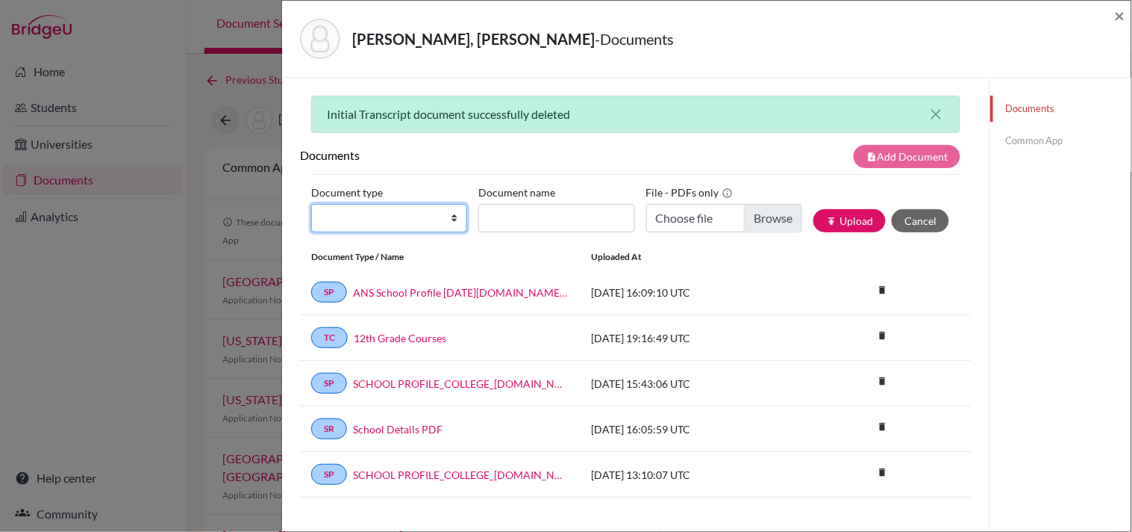
click at [401, 225] on select "Change explanation for Common App reports Counselor recommendation Internationa…" at bounding box center [389, 218] width 156 height 28
select select "2"
click at [311, 204] on select "Change explanation for Common App reports Counselor recommendation Internationa…" at bounding box center [389, 218] width 156 height 28
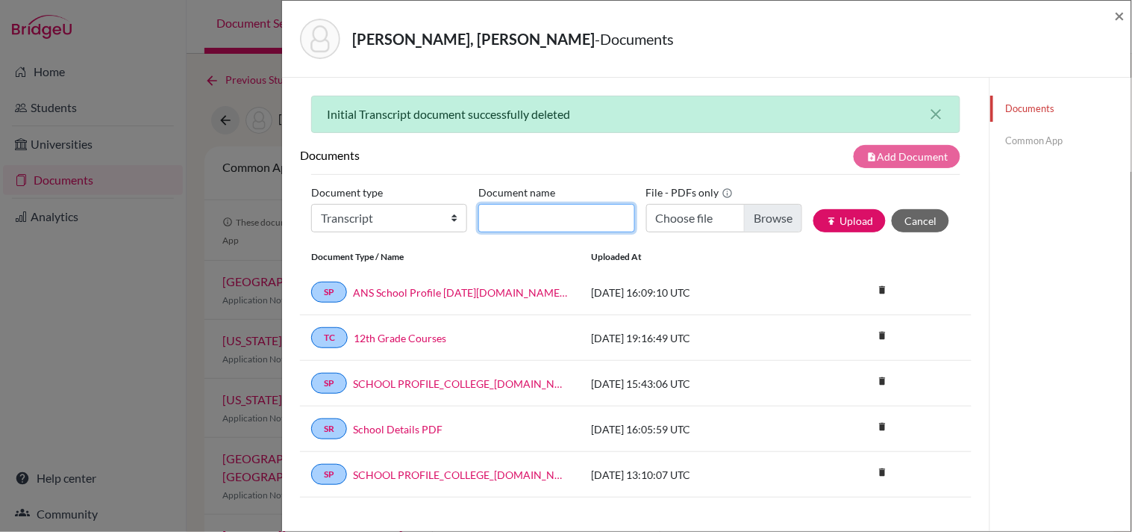
click at [511, 222] on input "Document name" at bounding box center [557, 218] width 156 height 28
type input "Initial Transcript"
type input "C:\fakepath\Ortiz, Sebastian - Initial Transcript.pdf"
click at [842, 222] on button "publish Upload" at bounding box center [850, 220] width 72 height 23
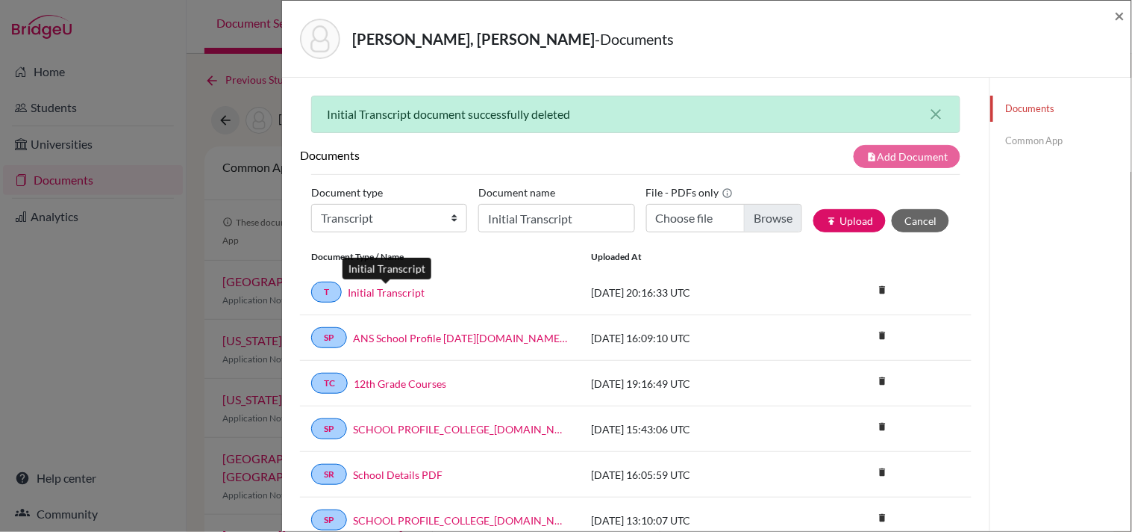
click at [358, 290] on link "Initial Transcript" at bounding box center [386, 292] width 77 height 16
click at [1115, 18] on span "×" at bounding box center [1120, 15] width 10 height 22
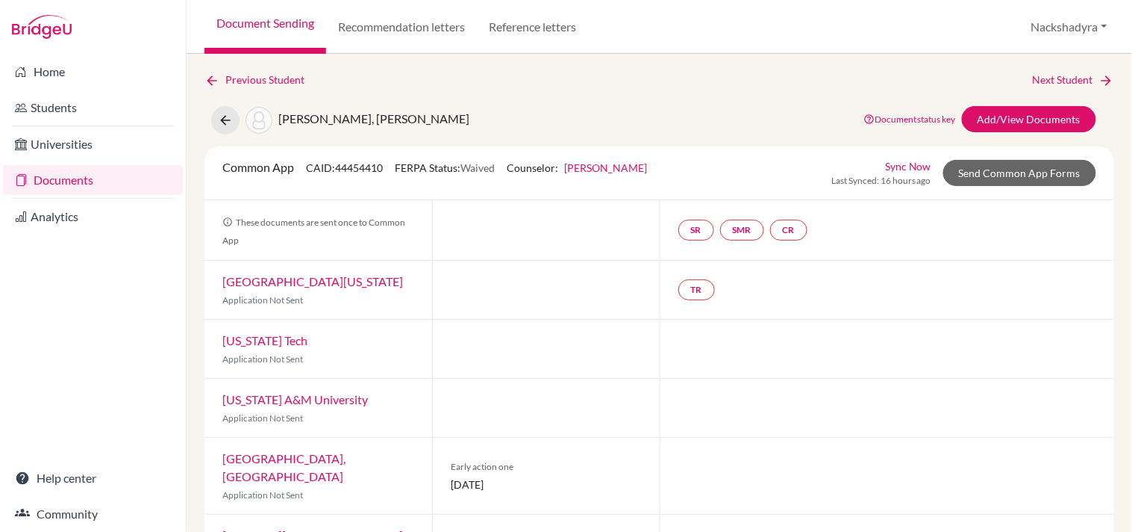
click at [271, 15] on link "Document Sending" at bounding box center [266, 27] width 122 height 54
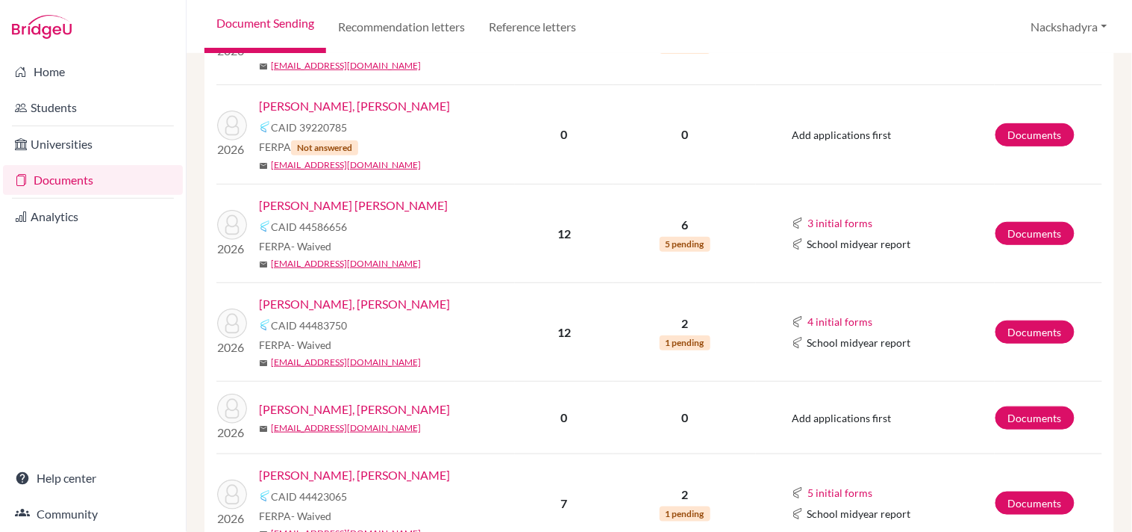
scroll to position [1703, 0]
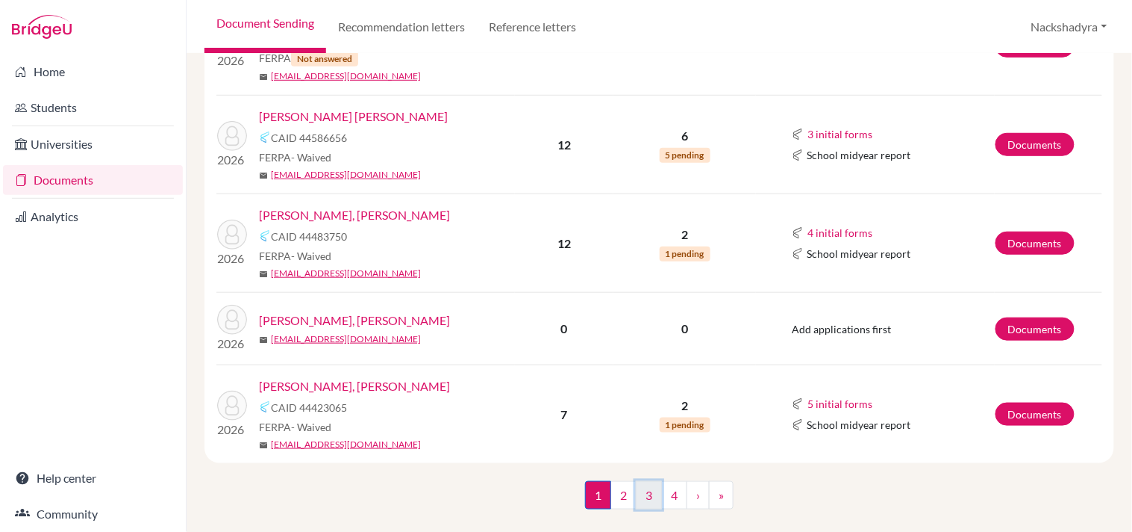
click at [651, 481] on link "3" at bounding box center [649, 495] width 26 height 28
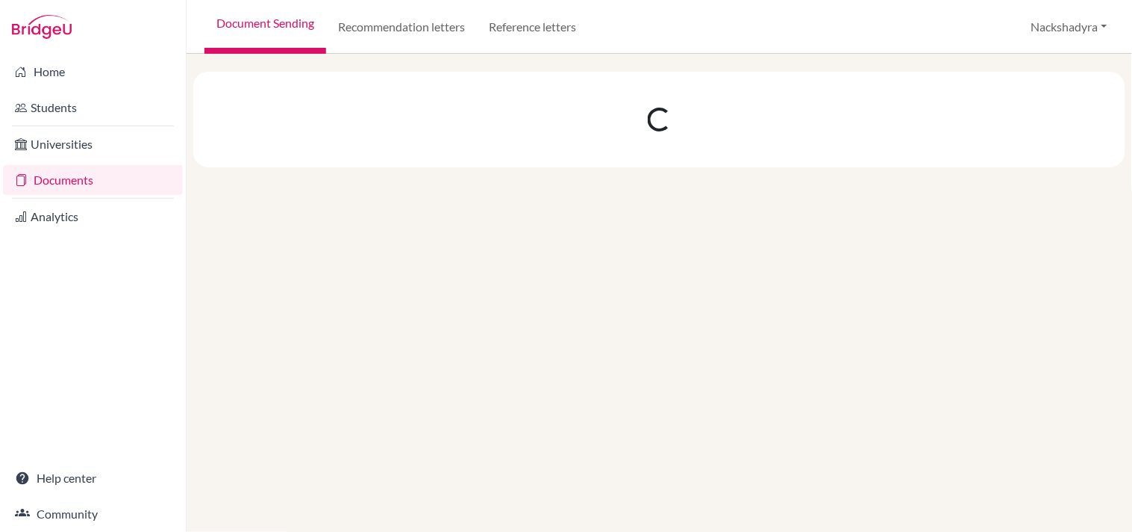
scroll to position [0, 0]
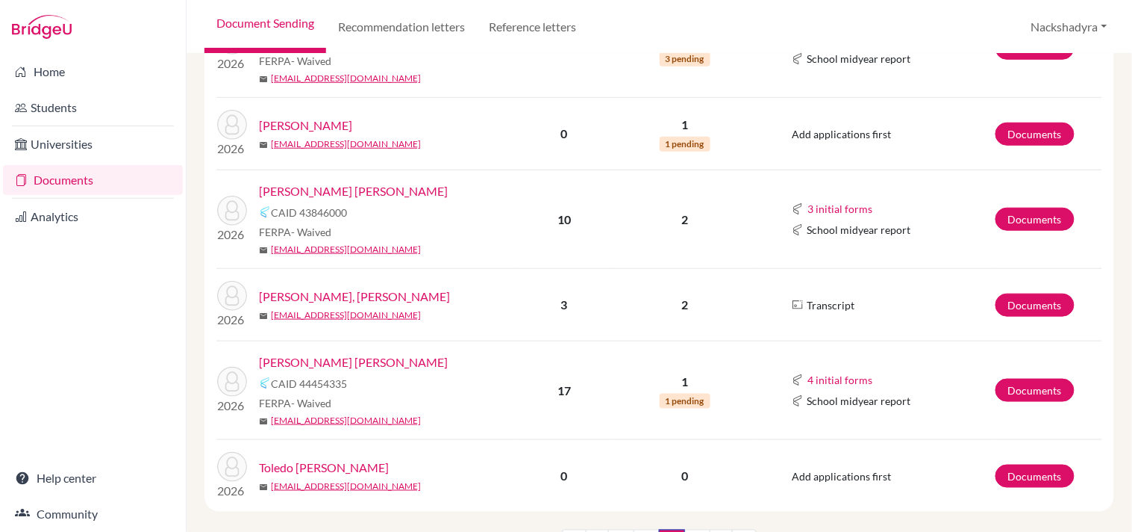
scroll to position [1755, 0]
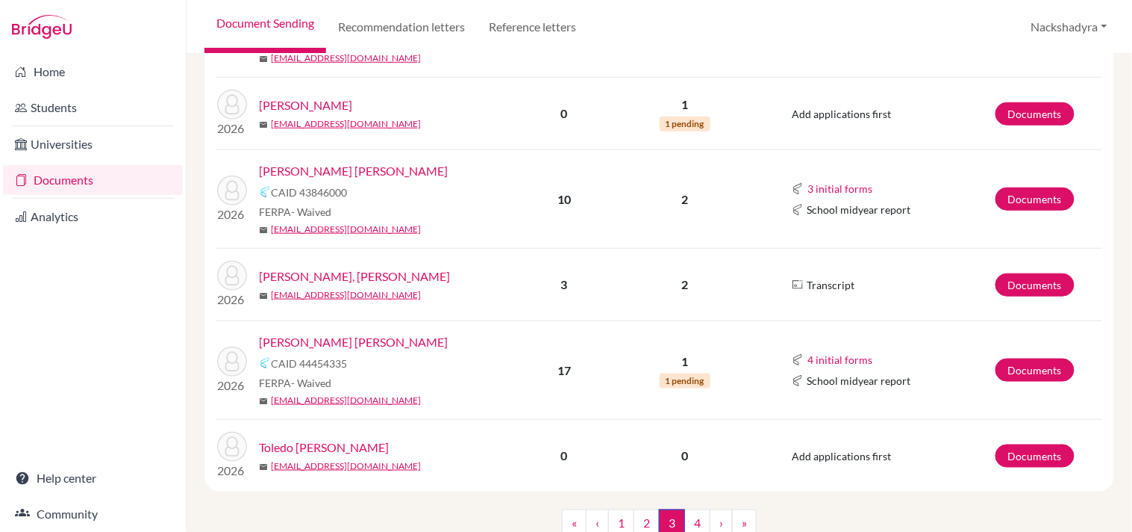
click at [347, 333] on link "Taboada Cuadra, Paulina" at bounding box center [353, 342] width 189 height 18
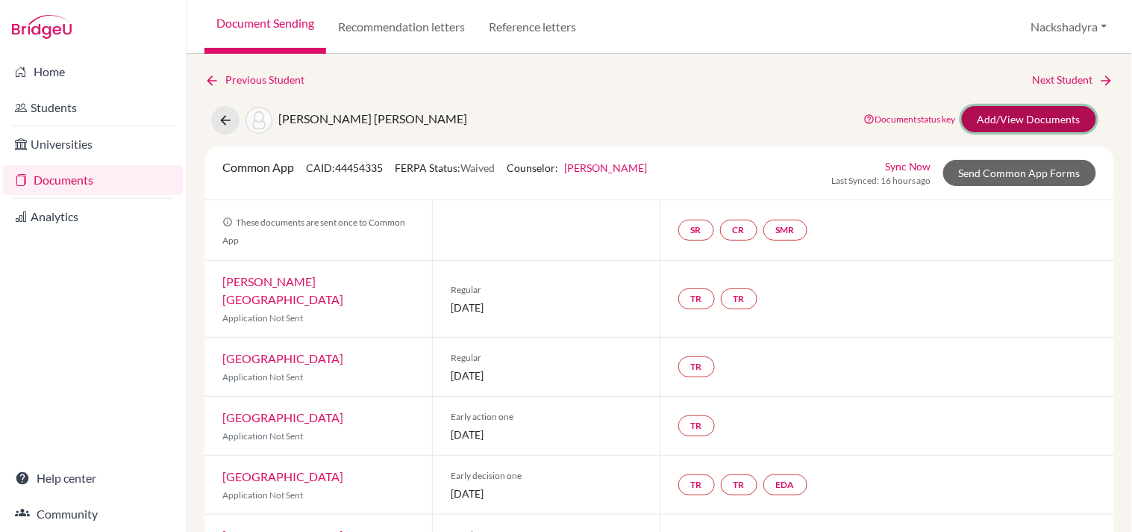
click at [1027, 119] on link "Add/View Documents" at bounding box center [1029, 119] width 134 height 26
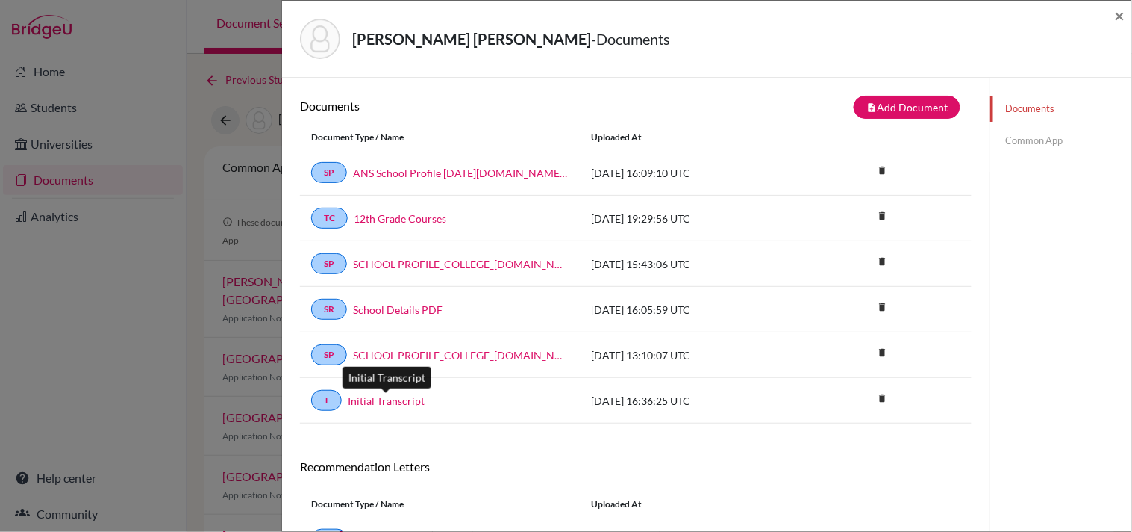
click at [399, 398] on link "Initial Transcript" at bounding box center [386, 401] width 77 height 16
click at [881, 399] on icon "delete" at bounding box center [882, 398] width 22 height 22
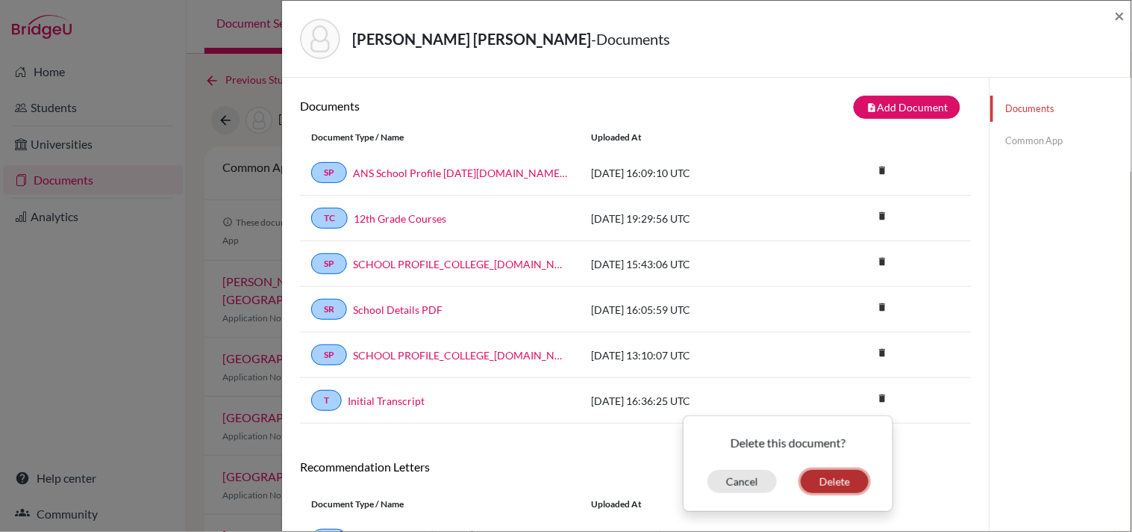
click at [826, 487] on button "Delete" at bounding box center [835, 481] width 68 height 23
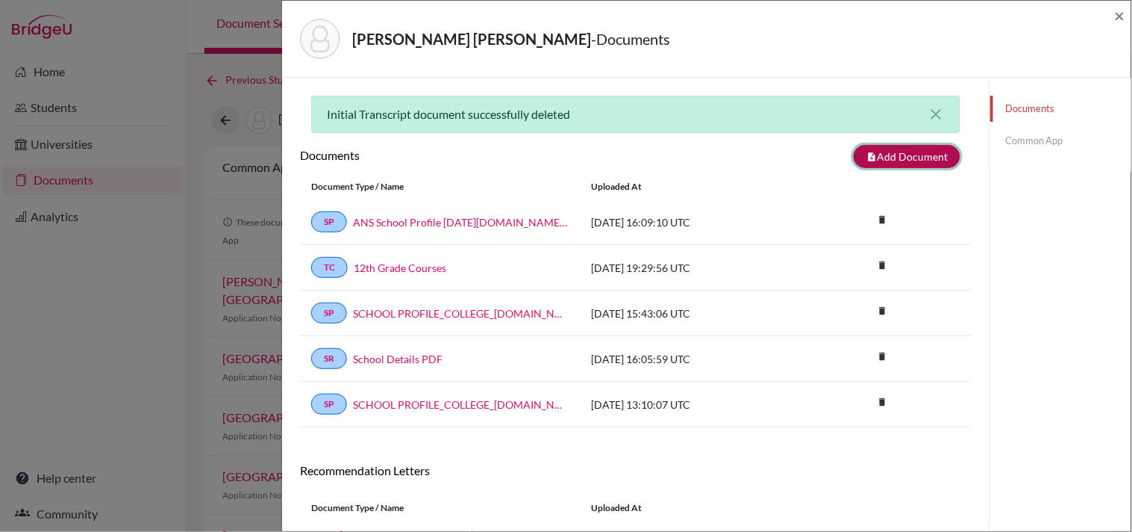
click at [859, 162] on button "note_add Add Document" at bounding box center [907, 156] width 107 height 23
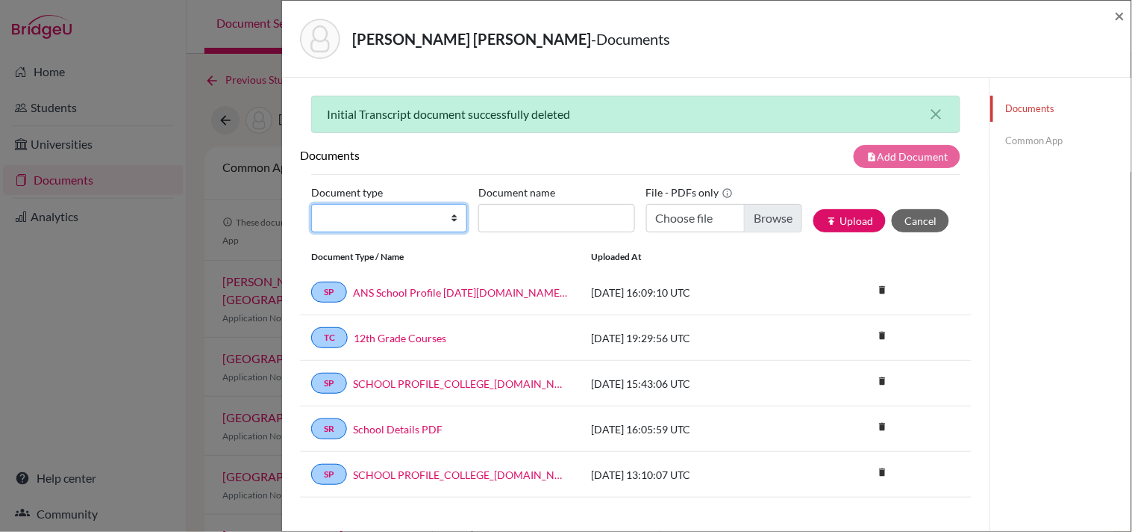
click at [345, 215] on select "Change explanation for Common App reports Counselor recommendation Internationa…" at bounding box center [389, 218] width 156 height 28
select select "2"
click at [311, 204] on select "Change explanation for Common App reports Counselor recommendation Internationa…" at bounding box center [389, 218] width 156 height 28
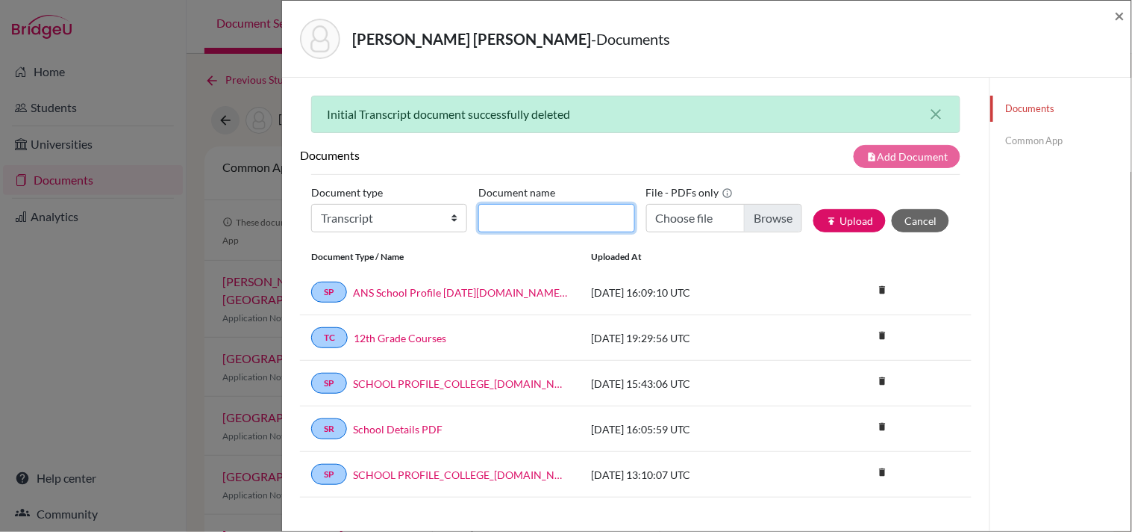
click at [525, 225] on input "Document name" at bounding box center [557, 218] width 156 height 28
type input "Initial Transcript"
type input "C:\fakepath\[PERSON_NAME] - Initial Transcript.pdf"
click at [829, 220] on button "publish Upload" at bounding box center [850, 220] width 72 height 23
